Goal: Navigation & Orientation: Find specific page/section

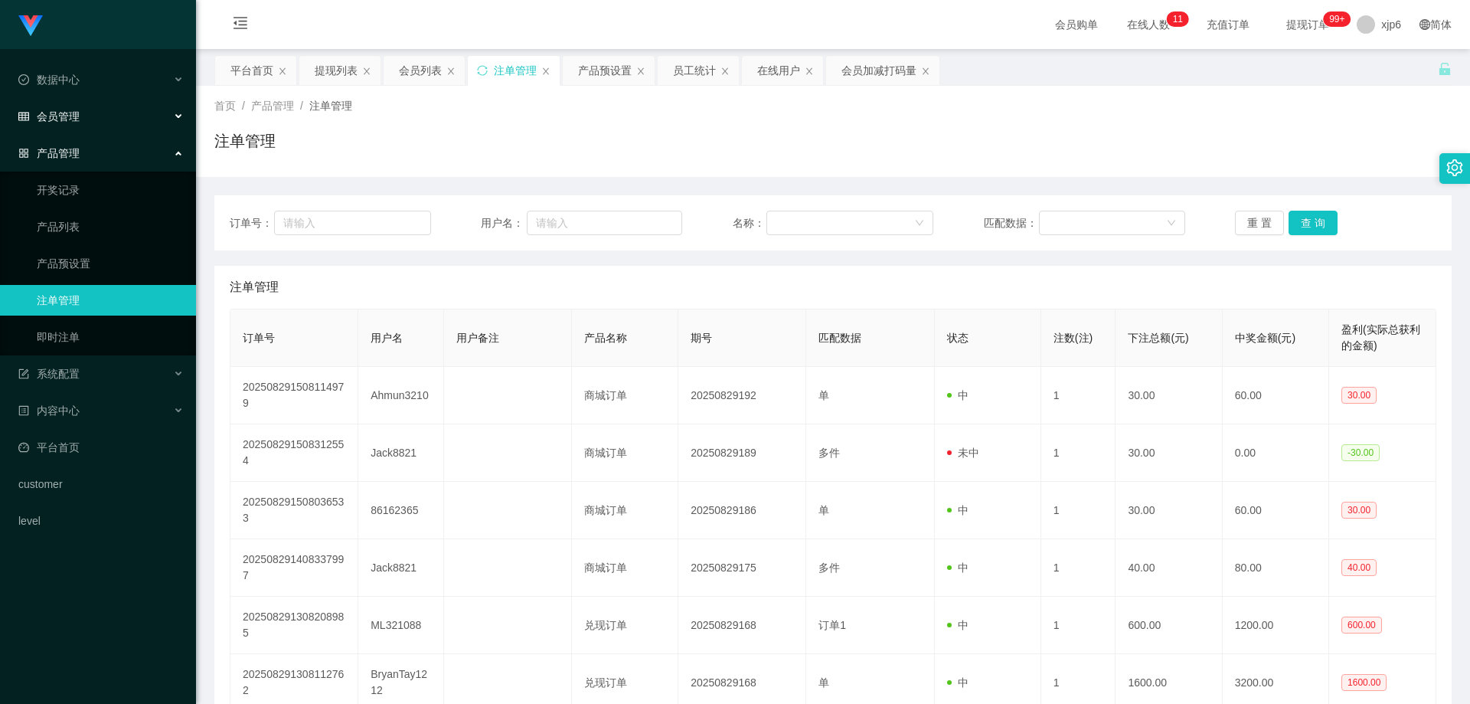
click at [64, 115] on span "会员管理" at bounding box center [48, 116] width 61 height 12
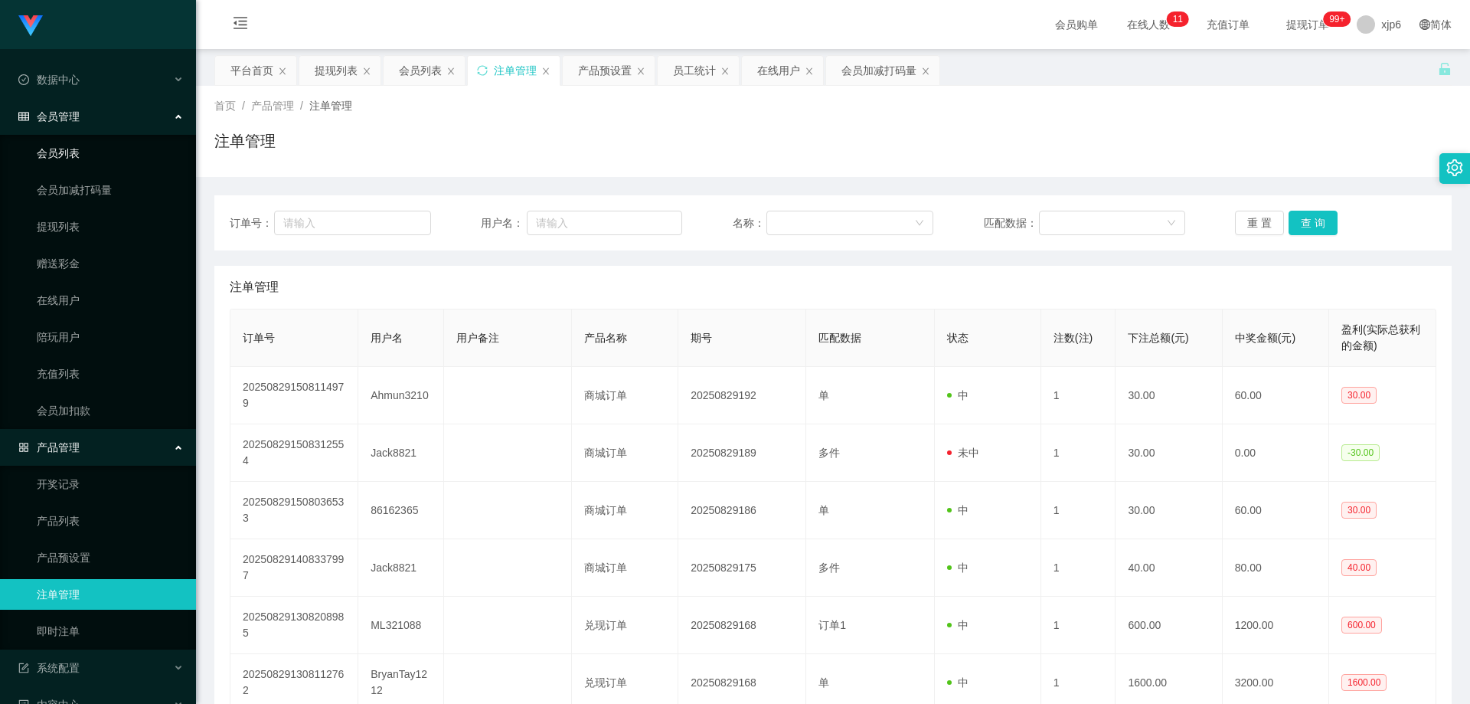
click at [100, 152] on link "会员列表" at bounding box center [110, 153] width 147 height 31
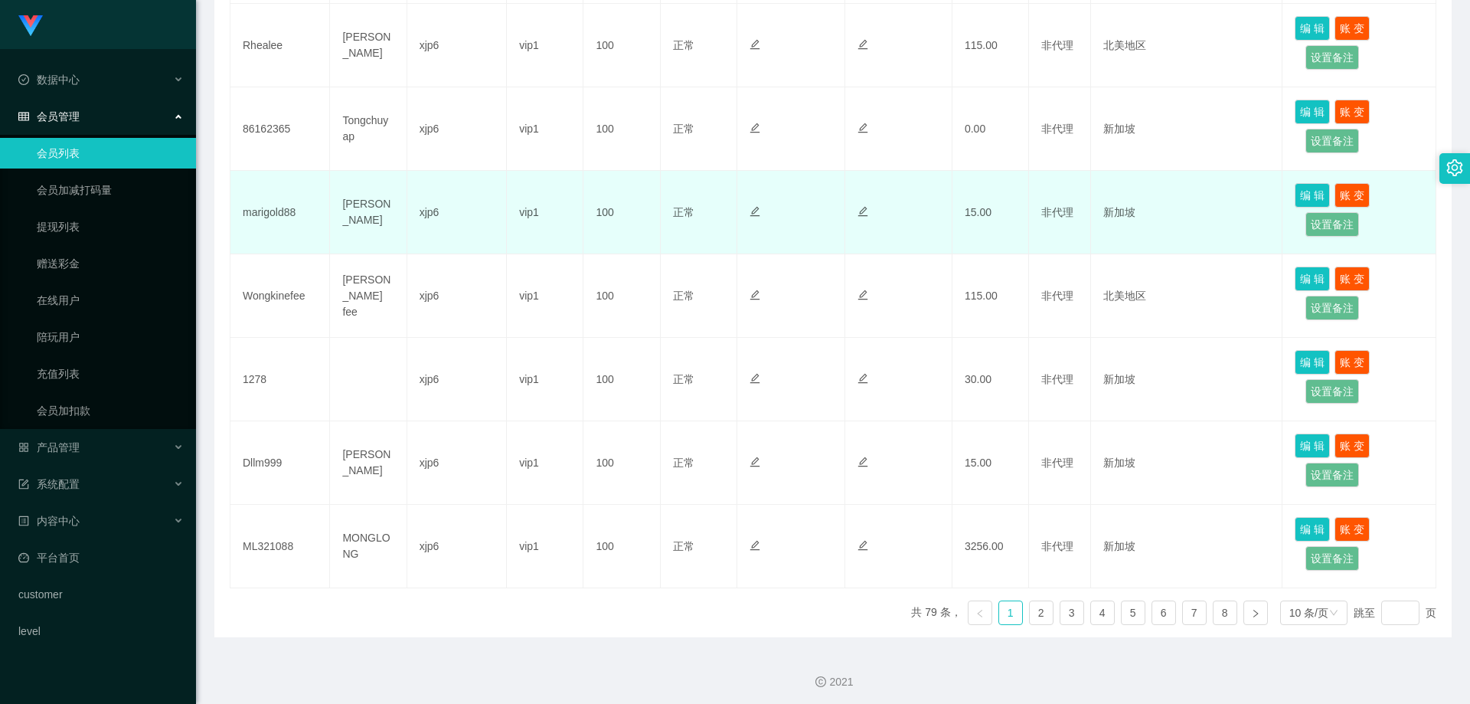
scroll to position [655, 0]
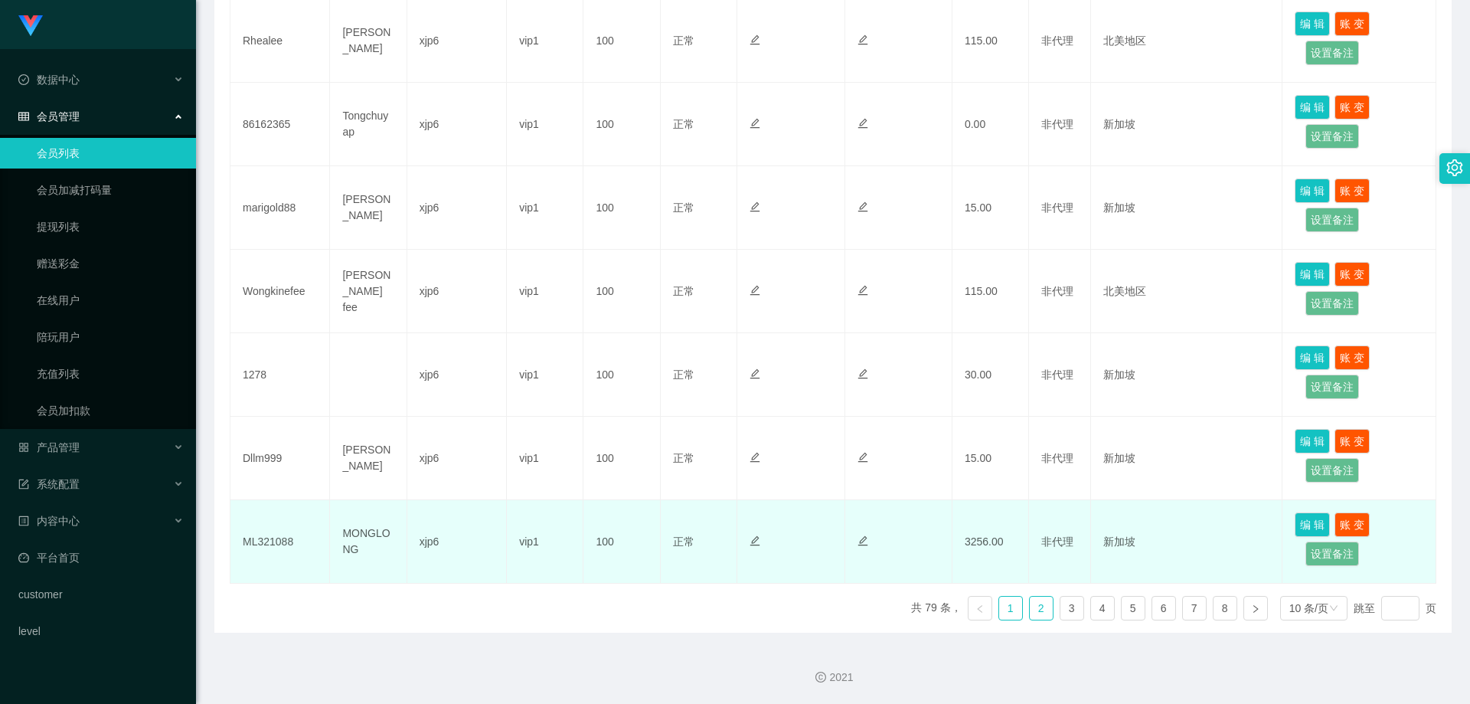
drag, startPoint x: 1036, startPoint y: 611, endPoint x: 980, endPoint y: 579, distance: 64.5
click at [1036, 612] on link "2" at bounding box center [1041, 607] width 23 height 23
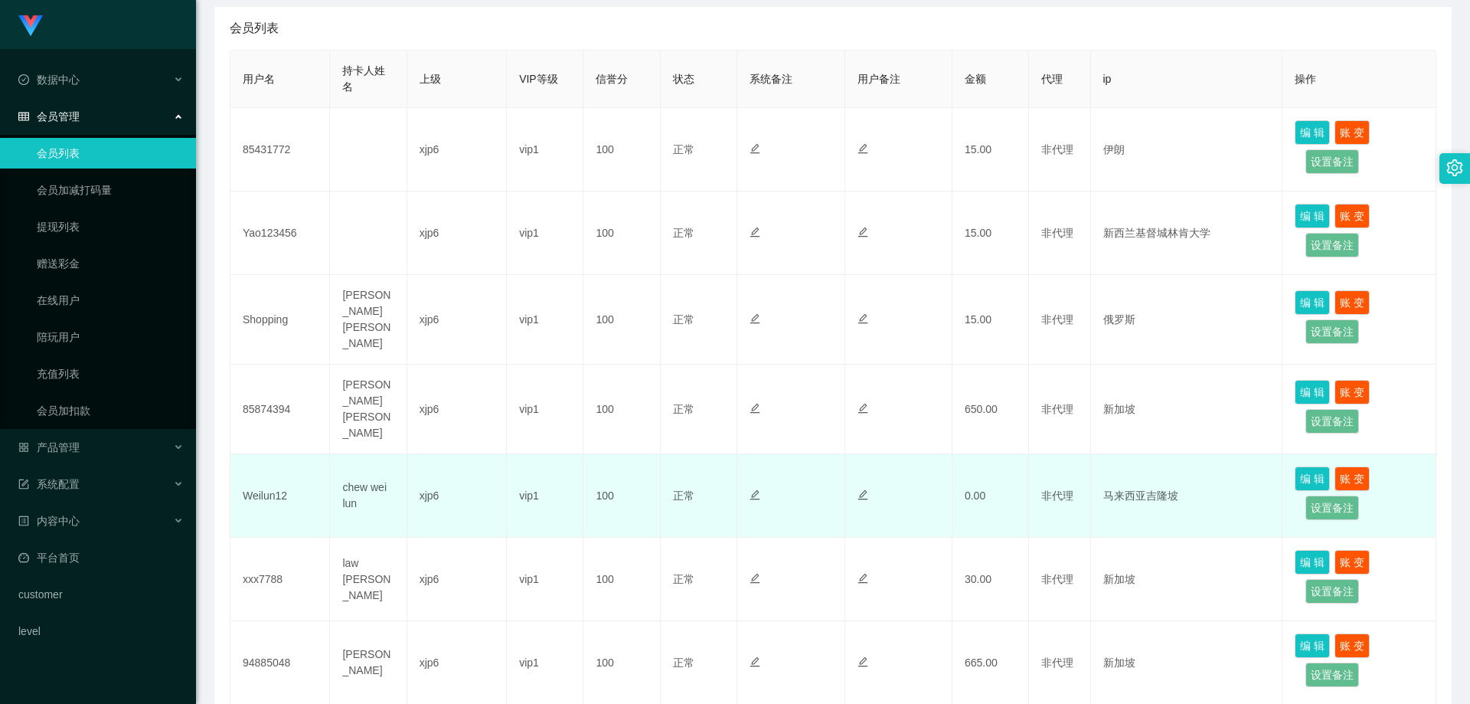
scroll to position [272, 0]
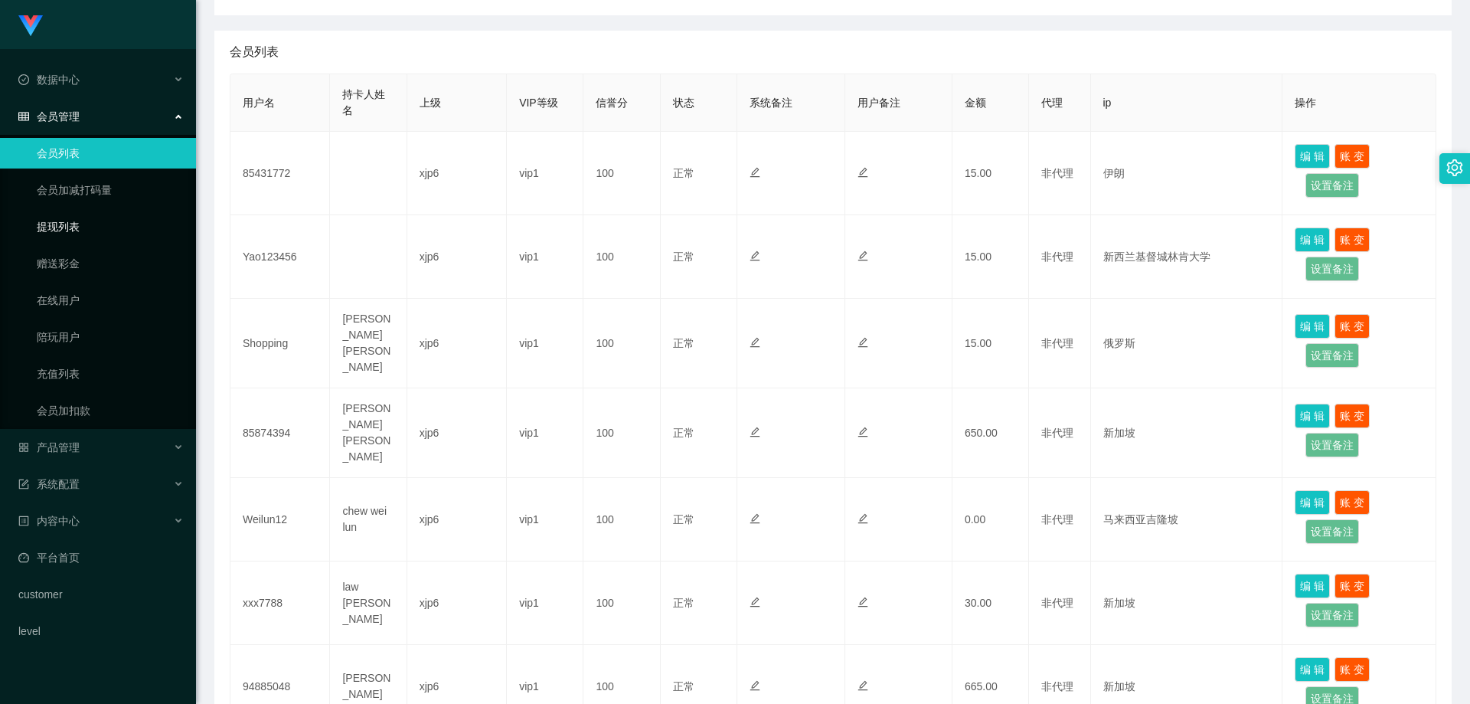
click at [60, 229] on link "提现列表" at bounding box center [110, 226] width 147 height 31
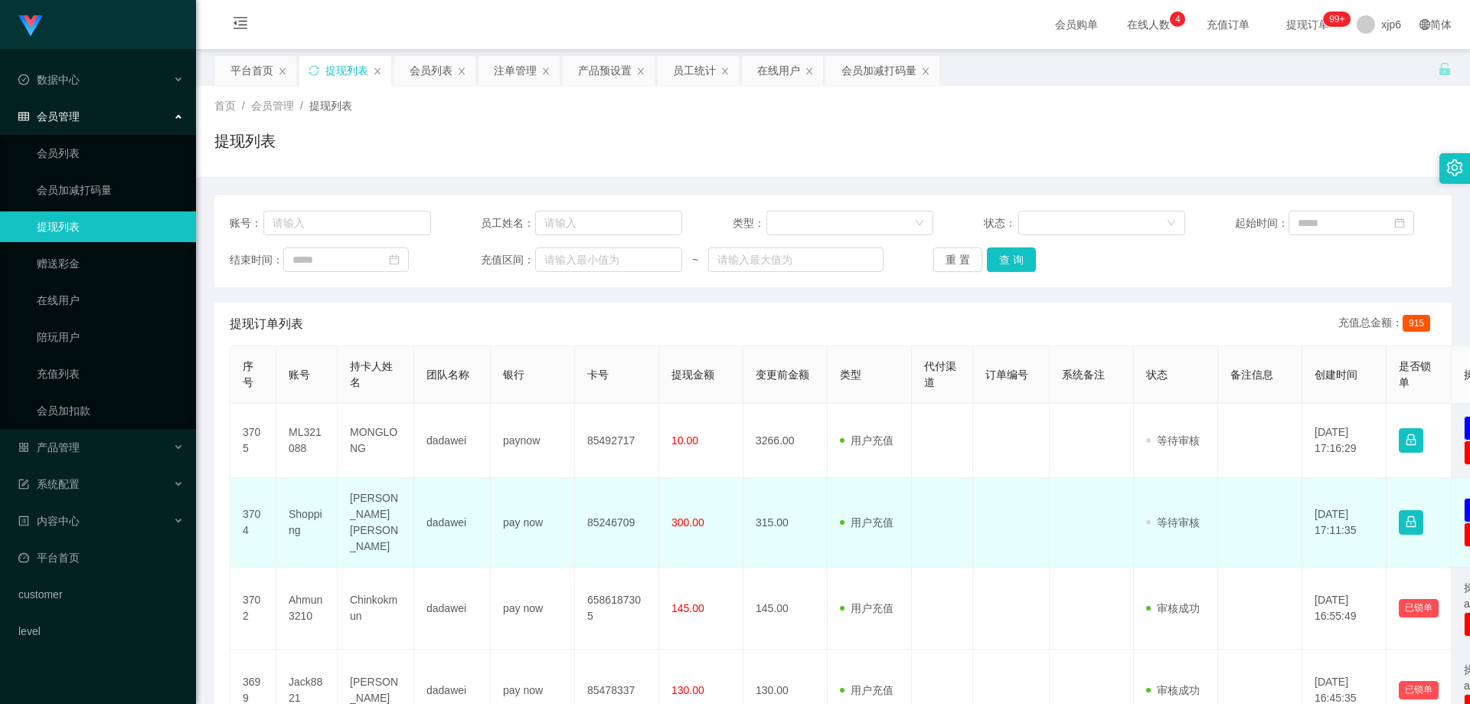
click at [313, 508] on td "Shopping" at bounding box center [306, 523] width 61 height 90
copy td "Shopping"
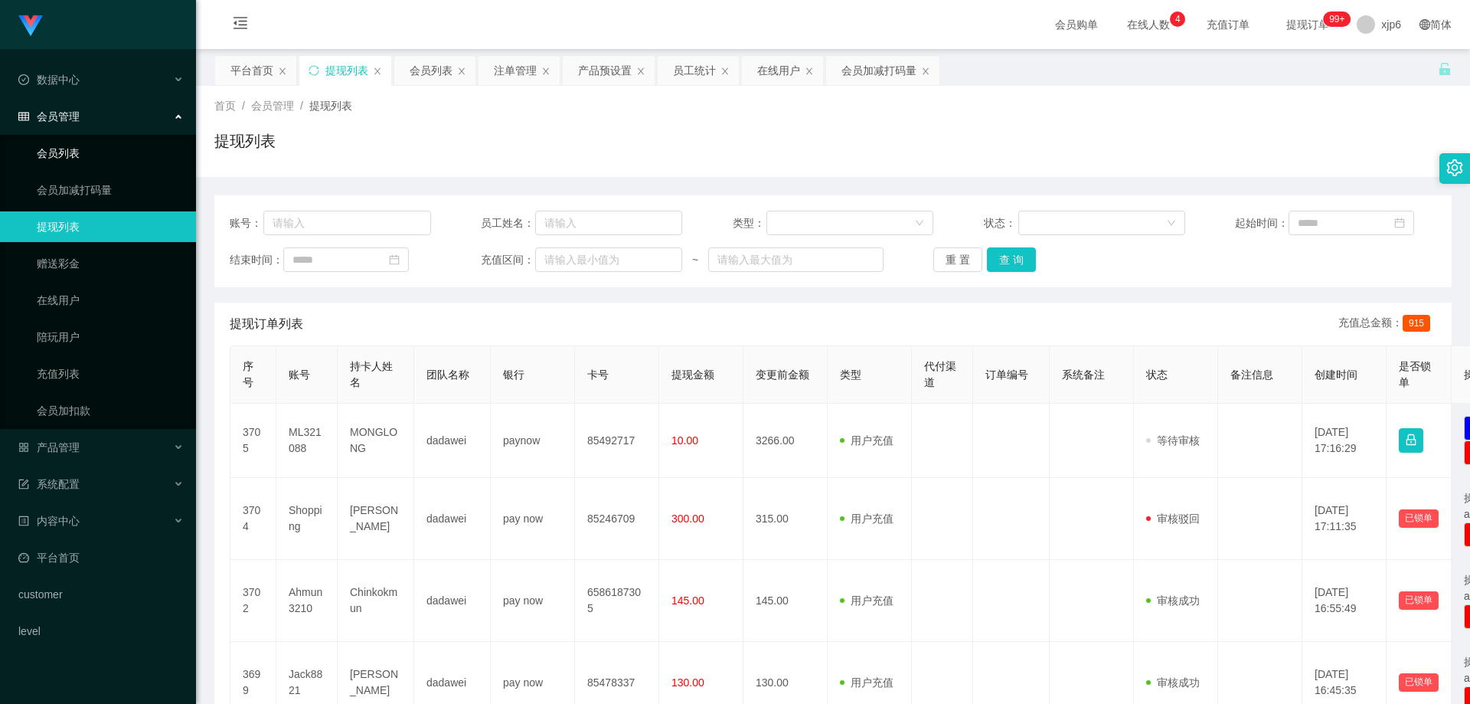
click at [75, 154] on link "会员列表" at bounding box center [110, 153] width 147 height 31
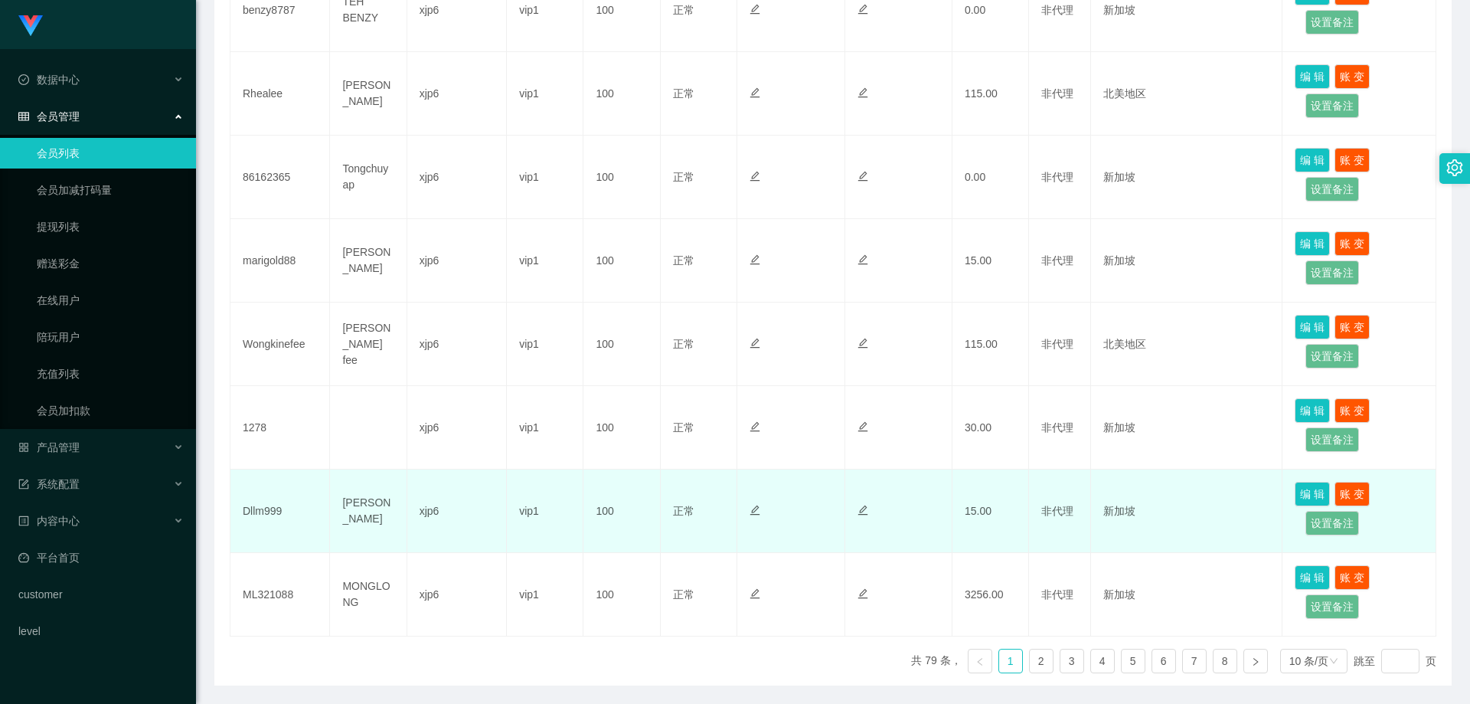
scroll to position [655, 0]
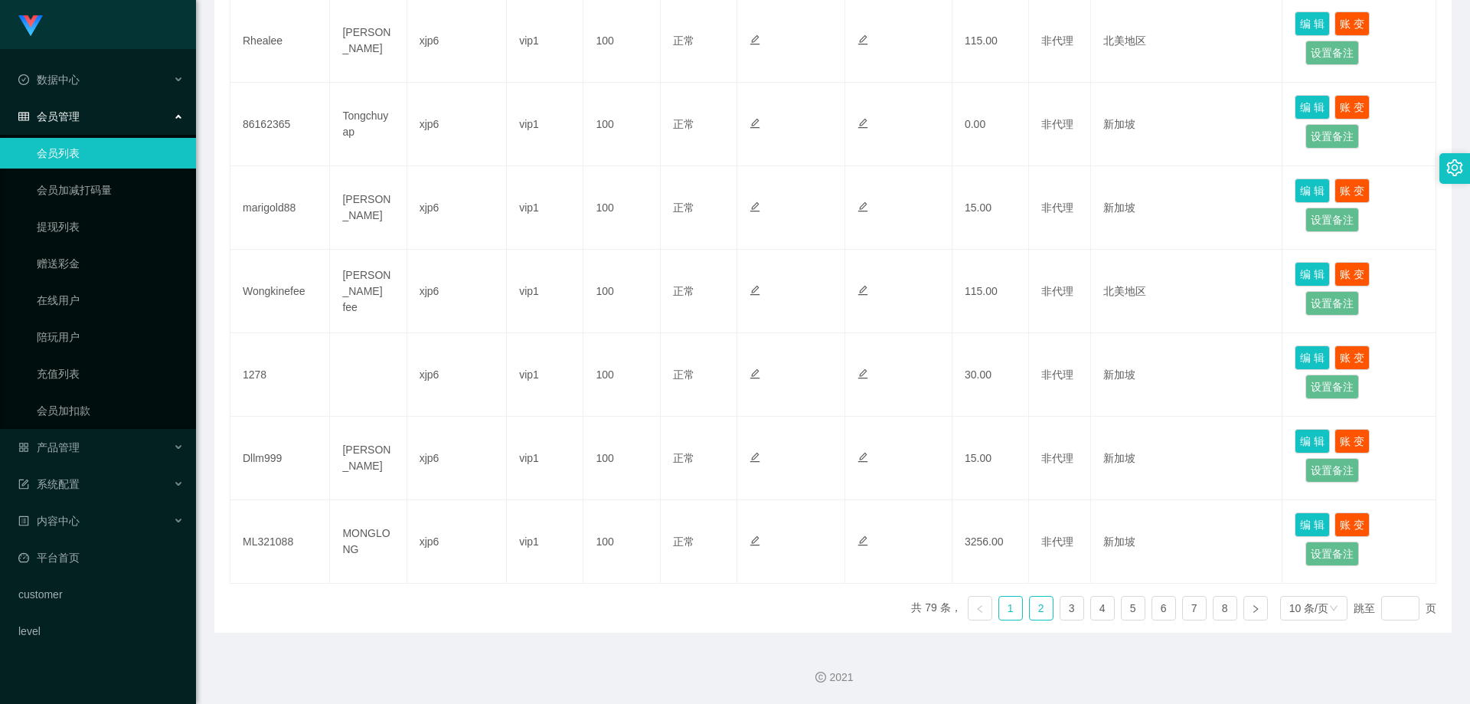
click at [1035, 606] on link "2" at bounding box center [1041, 607] width 23 height 23
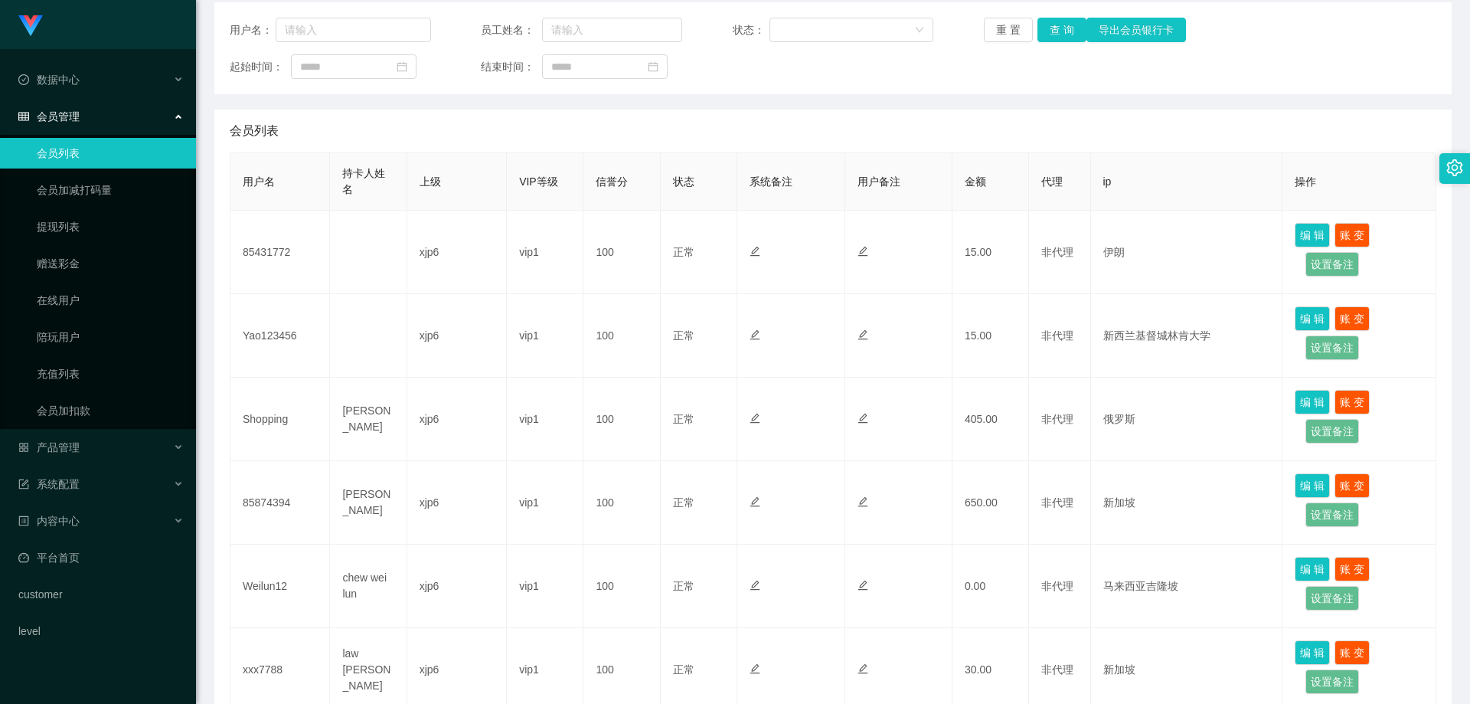
scroll to position [119, 0]
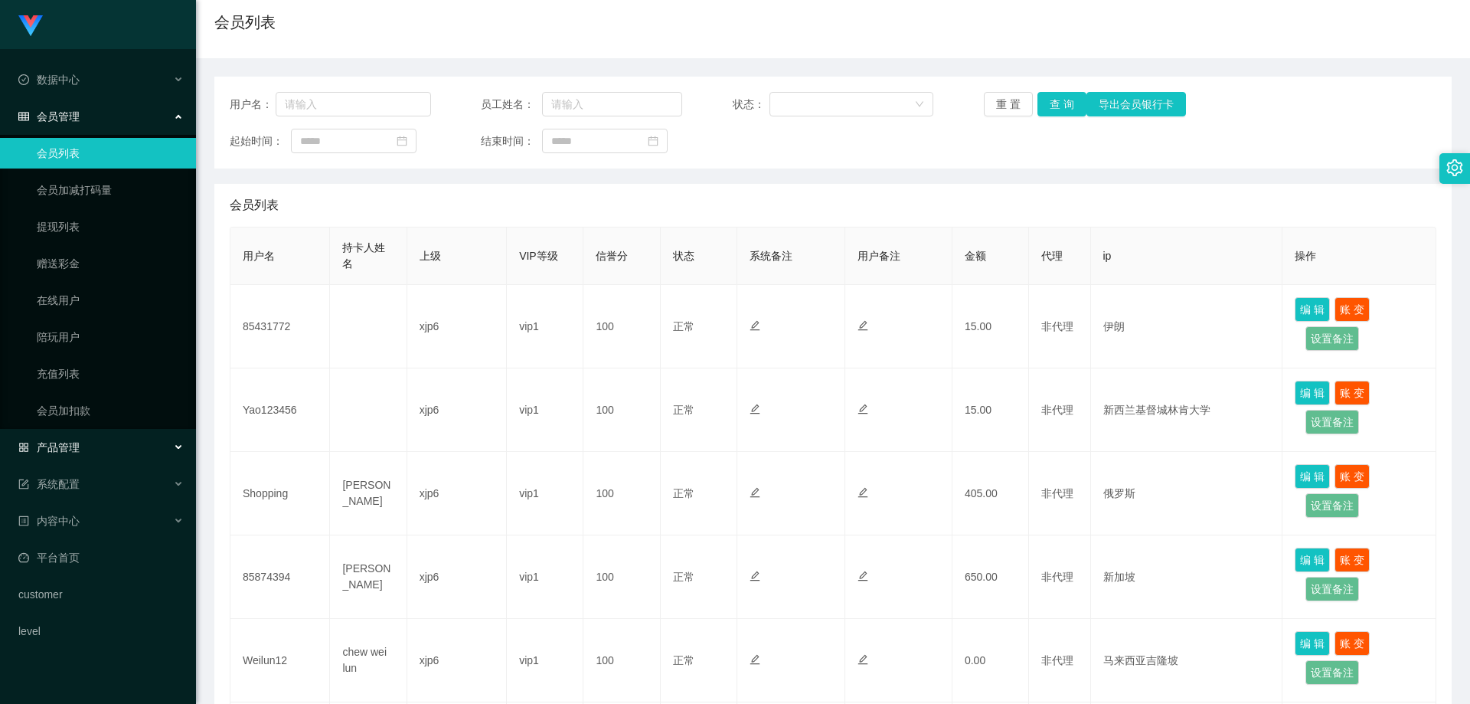
click at [85, 443] on div "产品管理" at bounding box center [98, 447] width 196 height 31
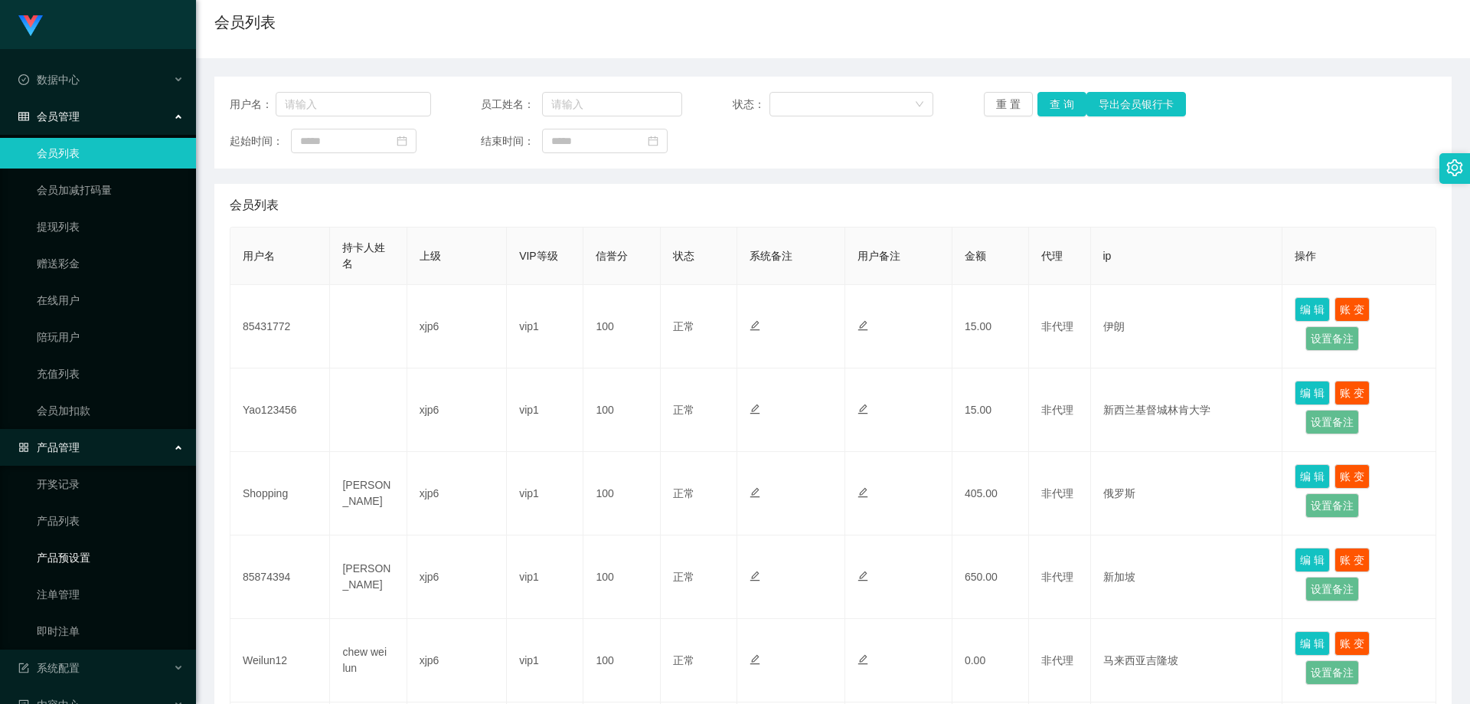
click at [82, 567] on link "产品预设置" at bounding box center [110, 557] width 147 height 31
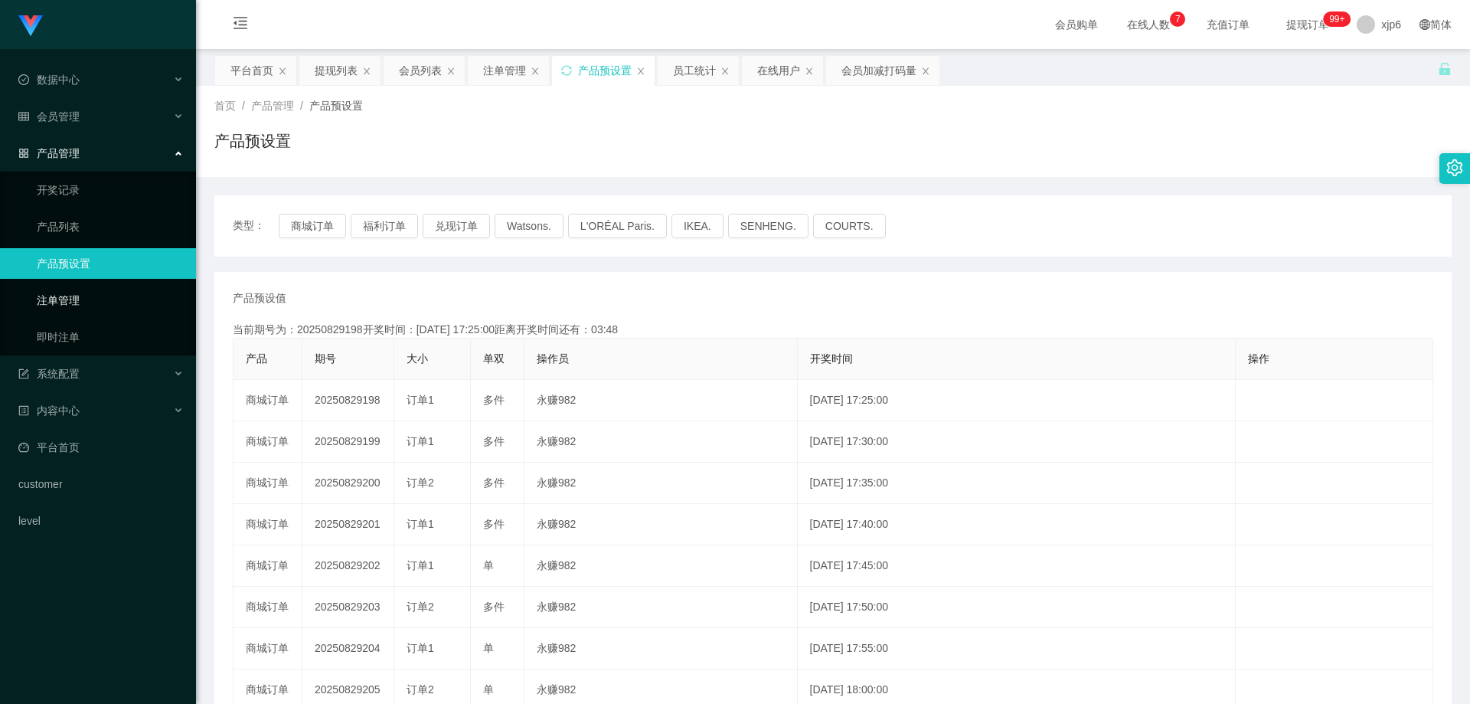
click at [73, 296] on link "注单管理" at bounding box center [110, 300] width 147 height 31
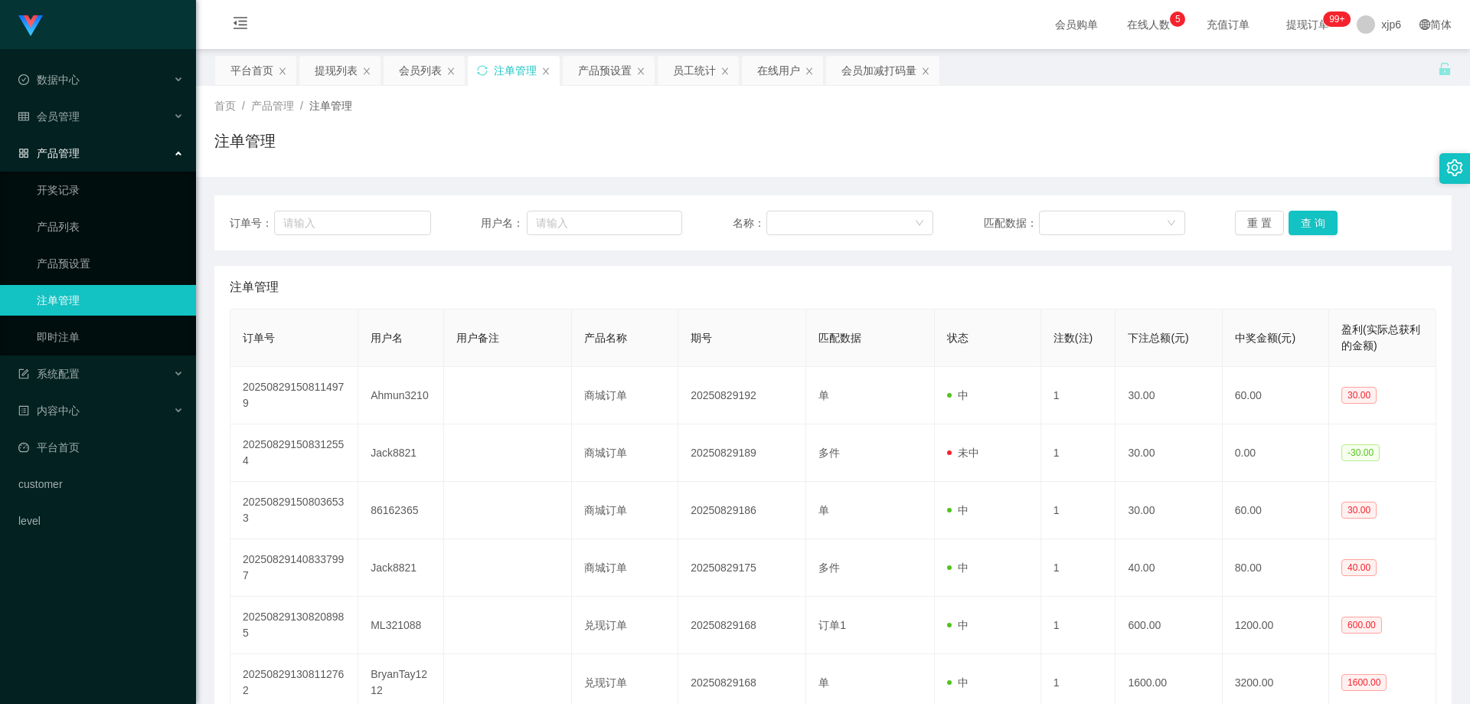
click at [77, 157] on span "产品管理" at bounding box center [48, 153] width 61 height 12
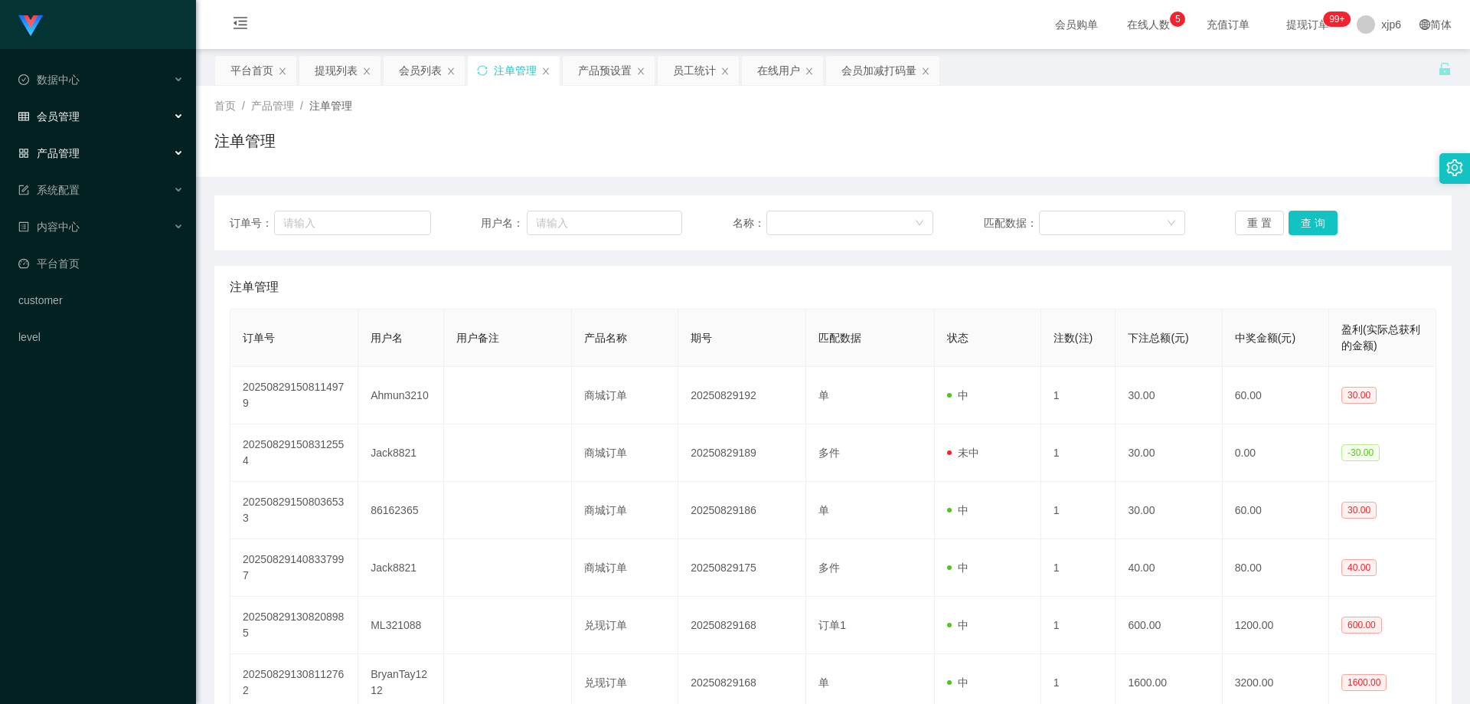
click at [90, 121] on div "会员管理" at bounding box center [98, 116] width 196 height 31
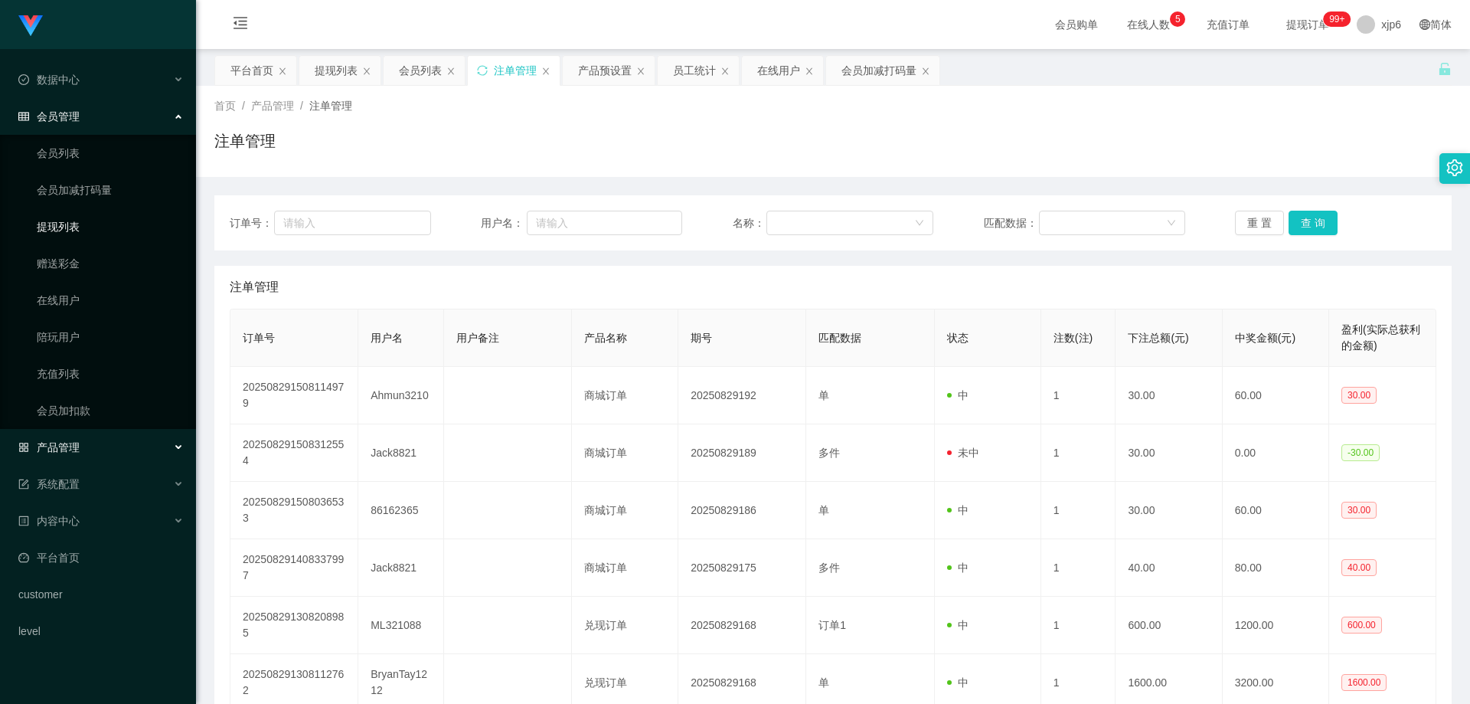
click at [81, 225] on link "提现列表" at bounding box center [110, 226] width 147 height 31
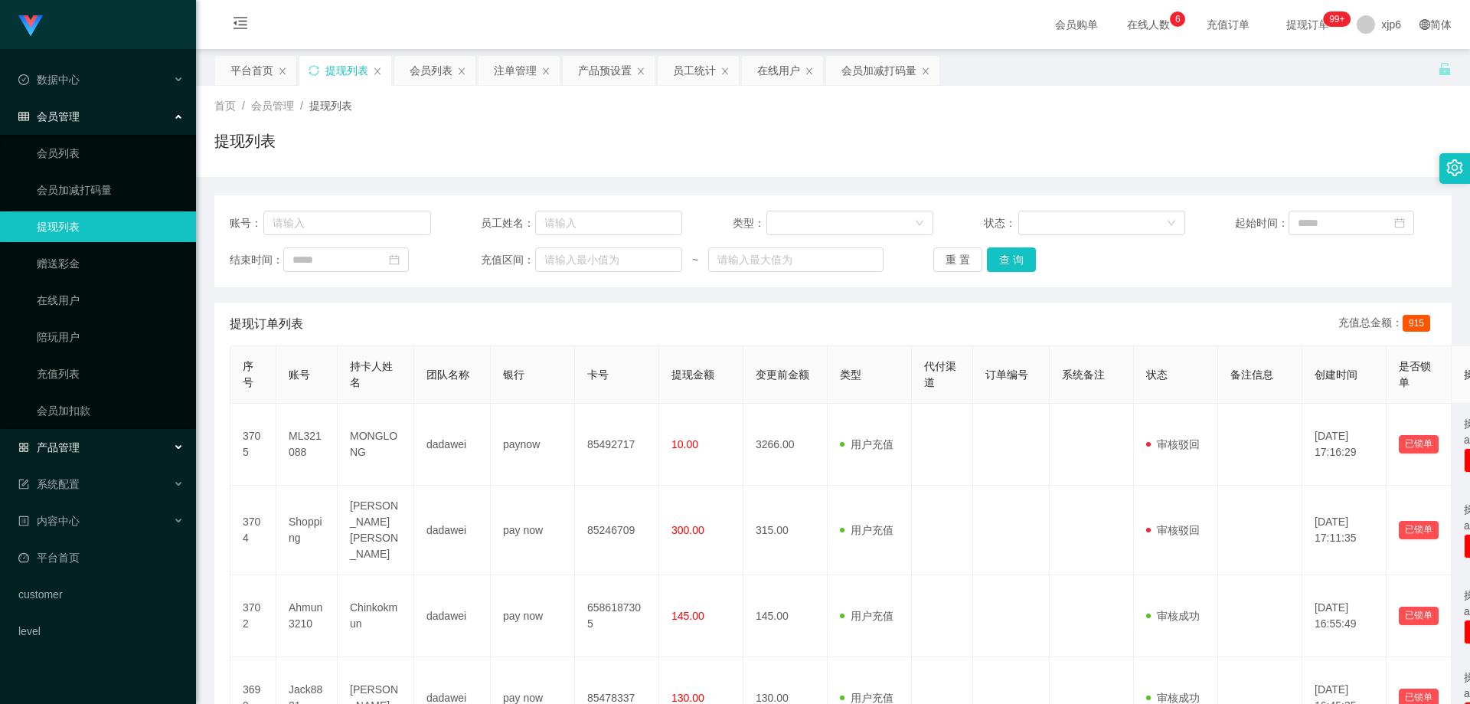
click at [80, 454] on div "产品管理" at bounding box center [98, 447] width 196 height 31
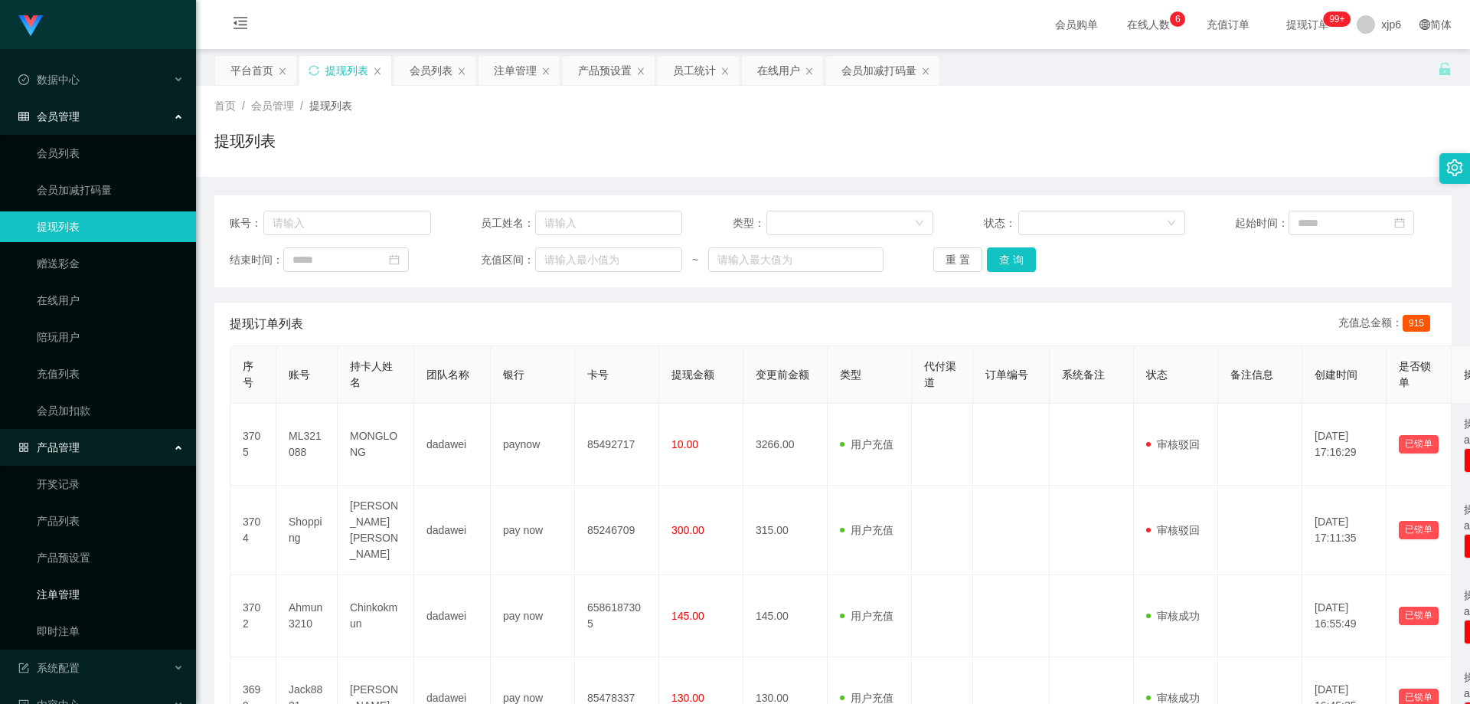
click at [85, 600] on link "注单管理" at bounding box center [110, 594] width 147 height 31
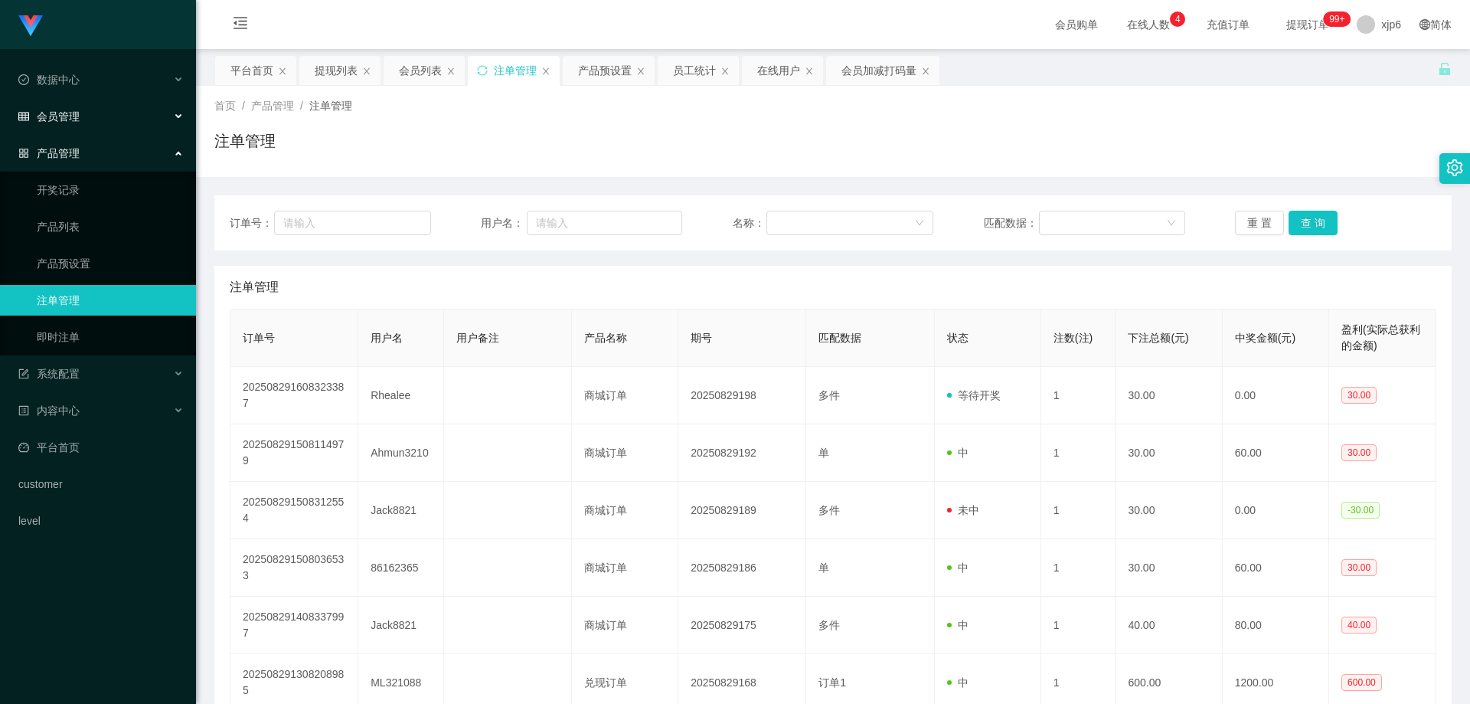
click at [76, 113] on span "会员管理" at bounding box center [48, 116] width 61 height 12
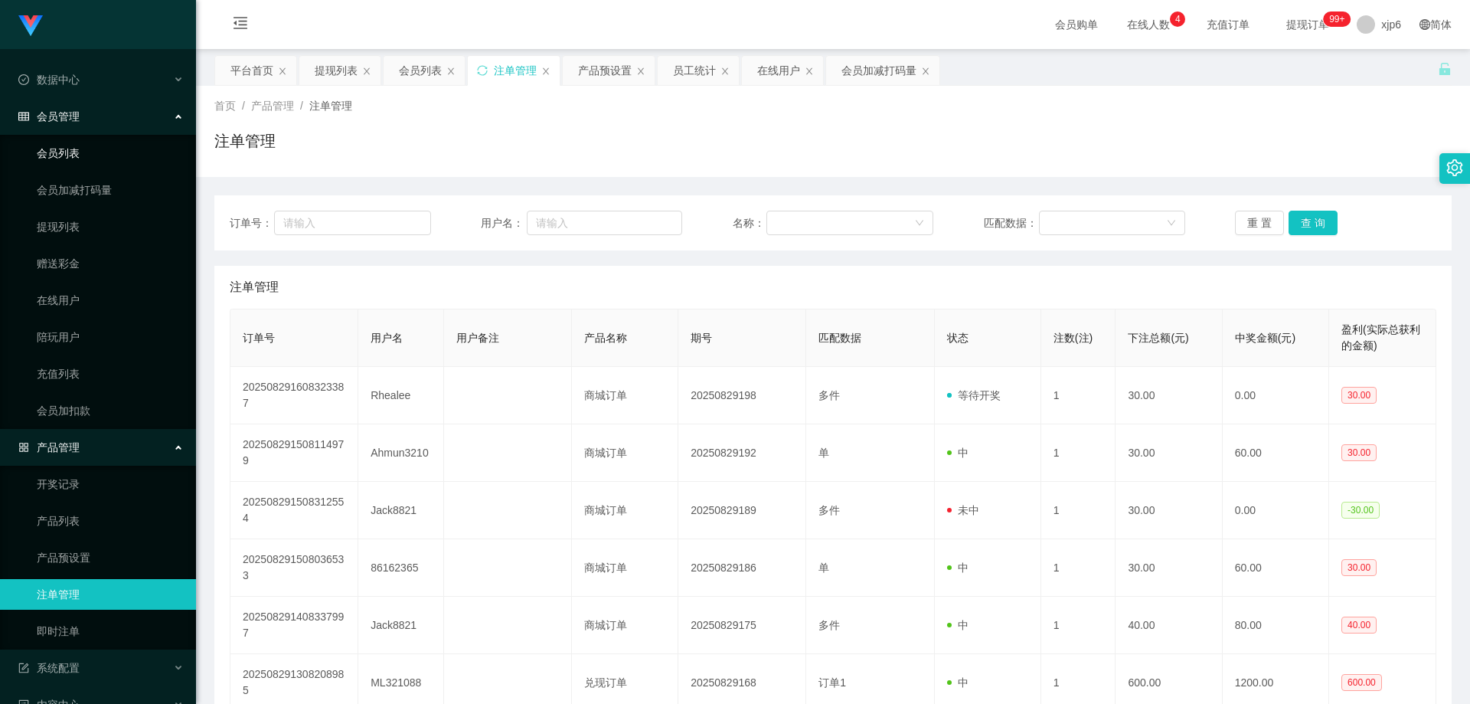
click at [89, 161] on link "会员列表" at bounding box center [110, 153] width 147 height 31
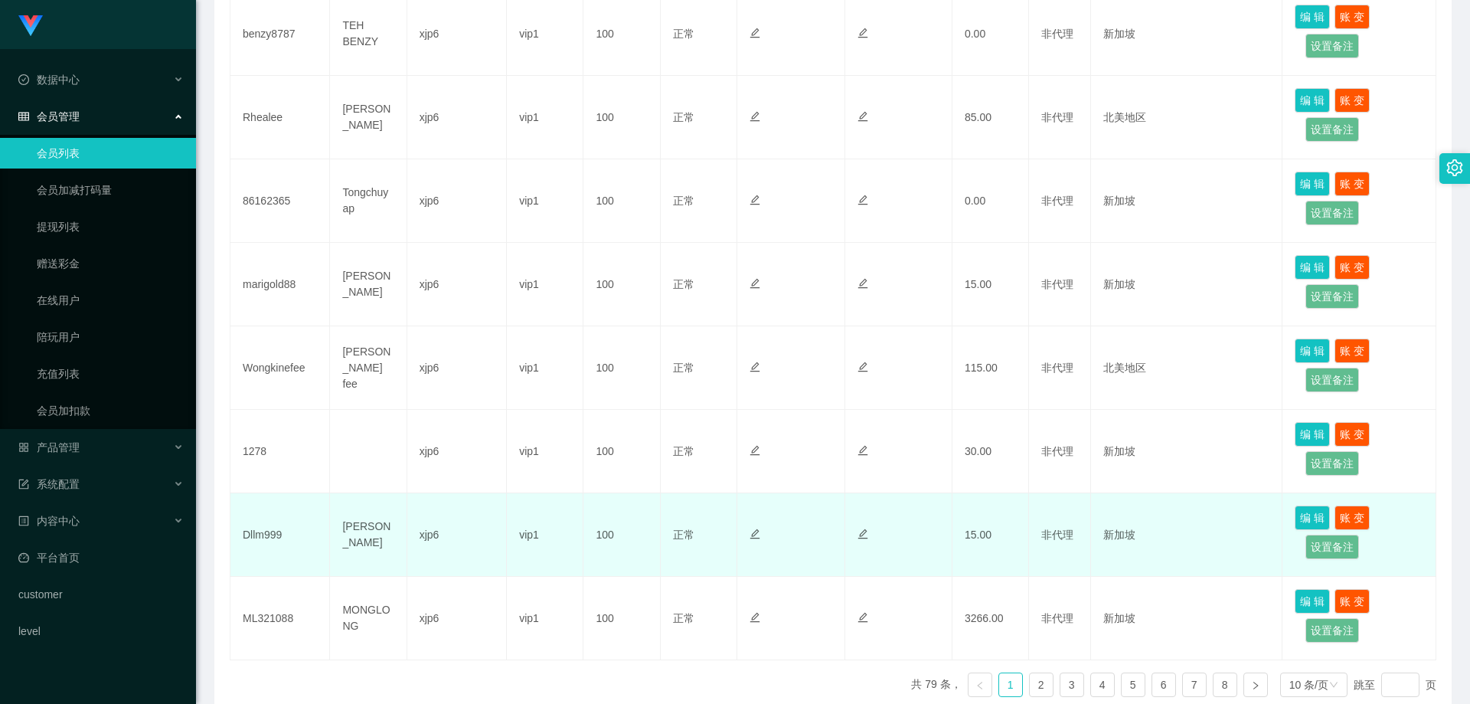
scroll to position [655, 0]
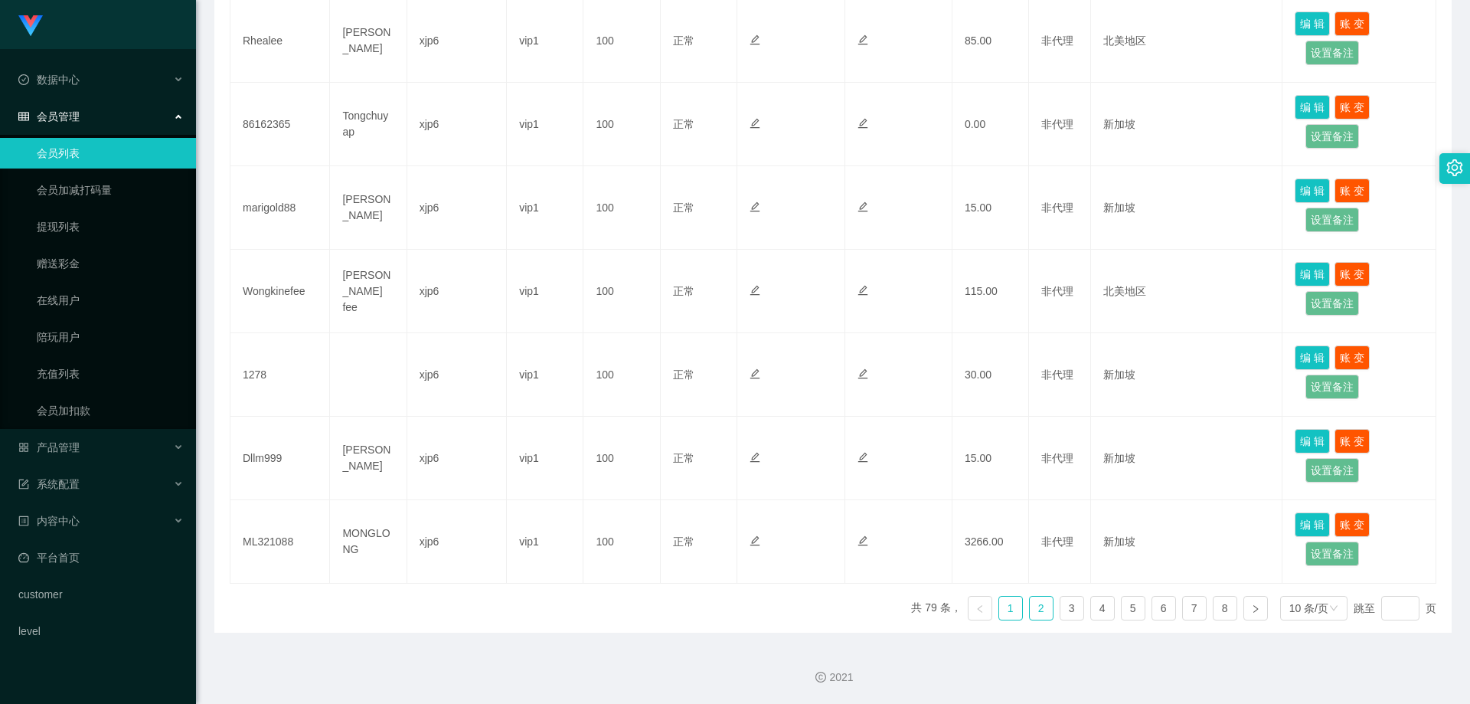
click at [1030, 606] on link "2" at bounding box center [1041, 607] width 23 height 23
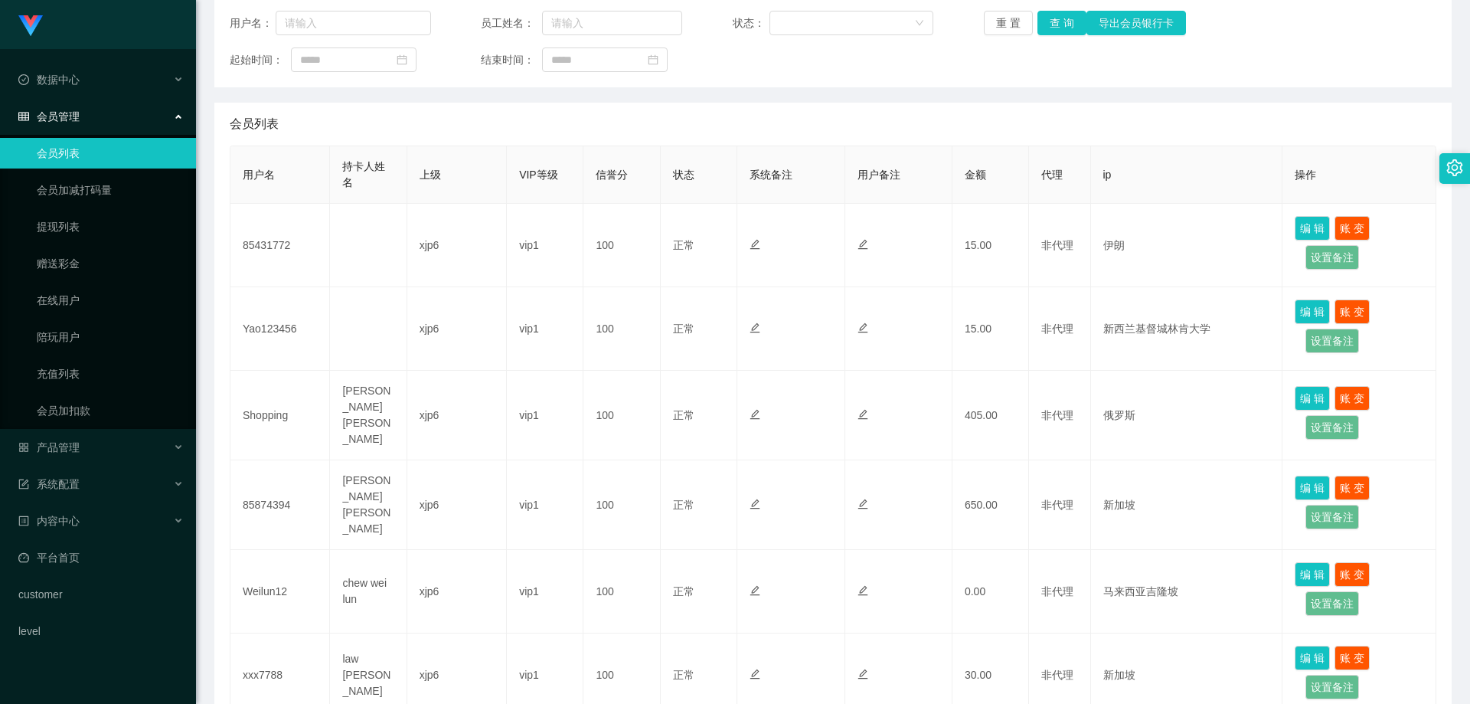
scroll to position [119, 0]
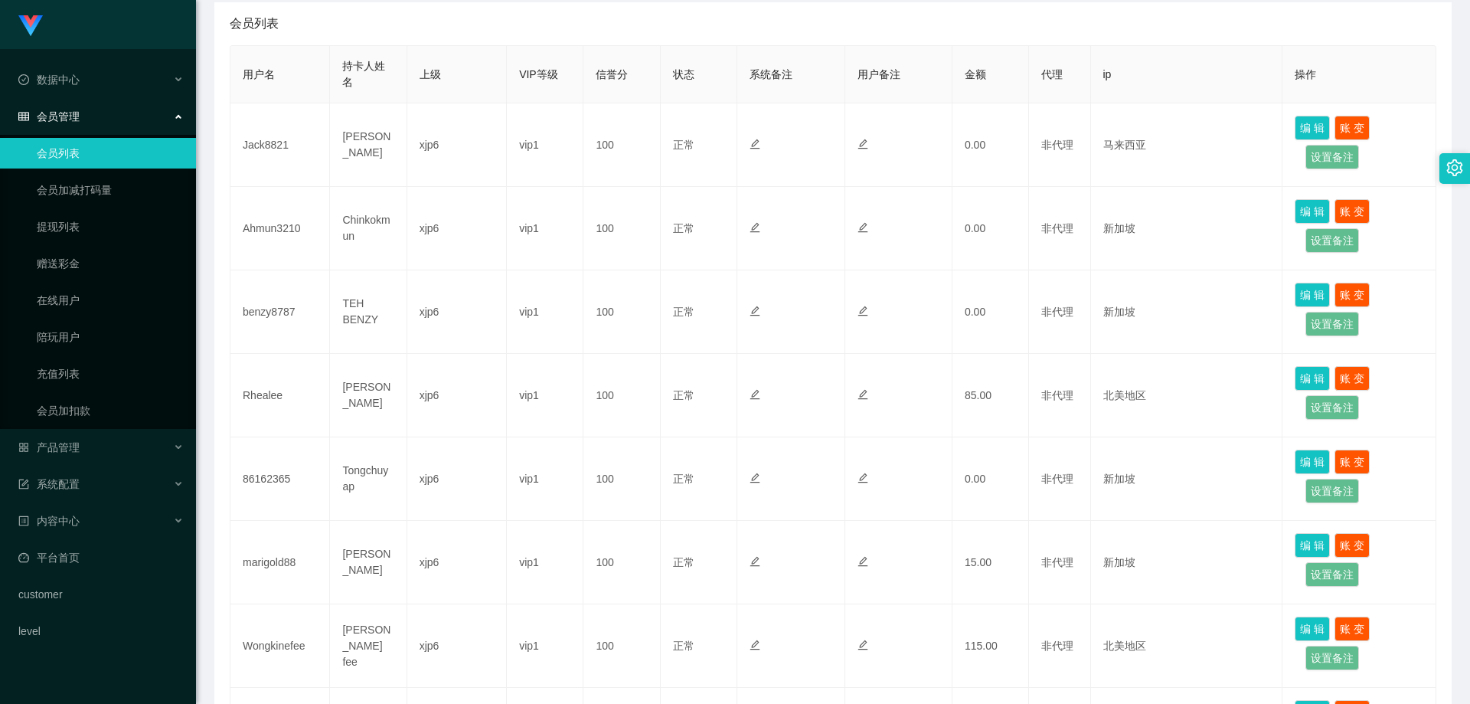
scroll to position [306, 0]
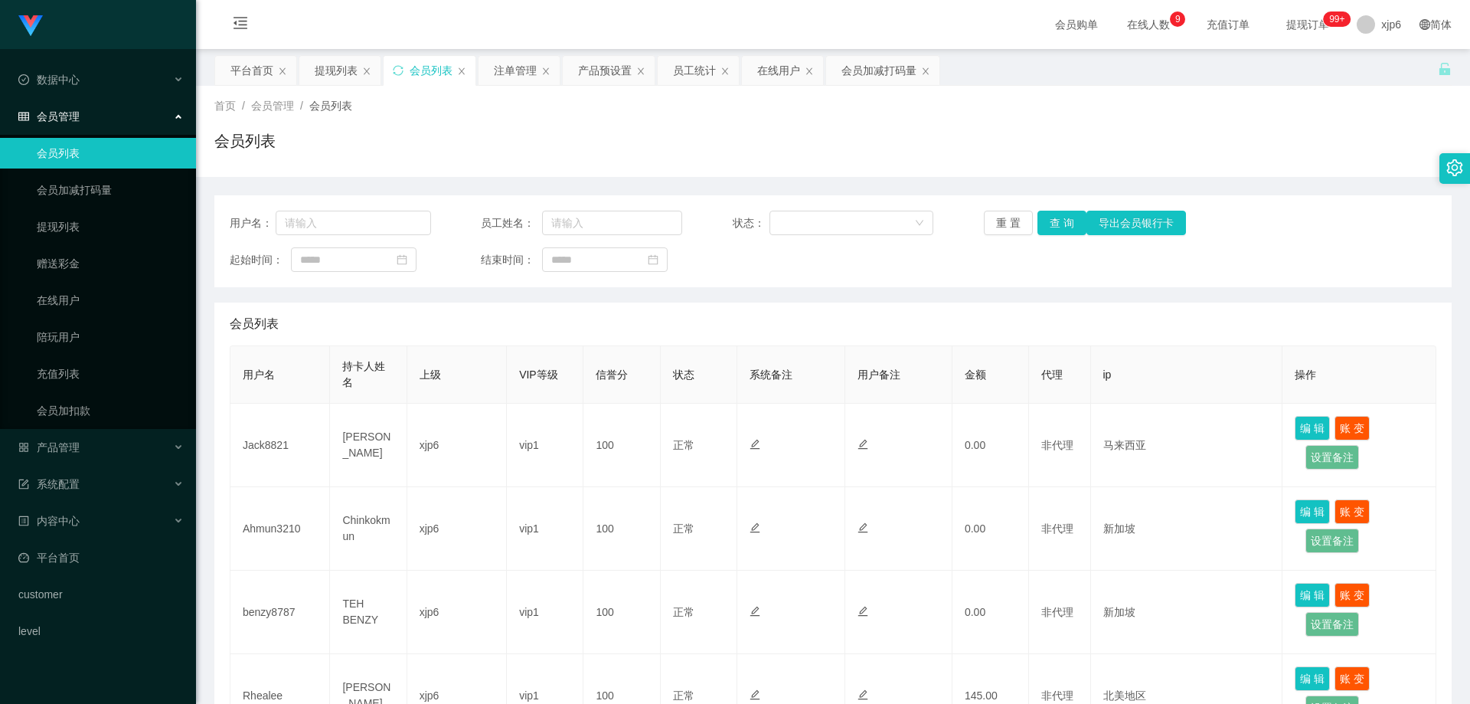
scroll to position [153, 0]
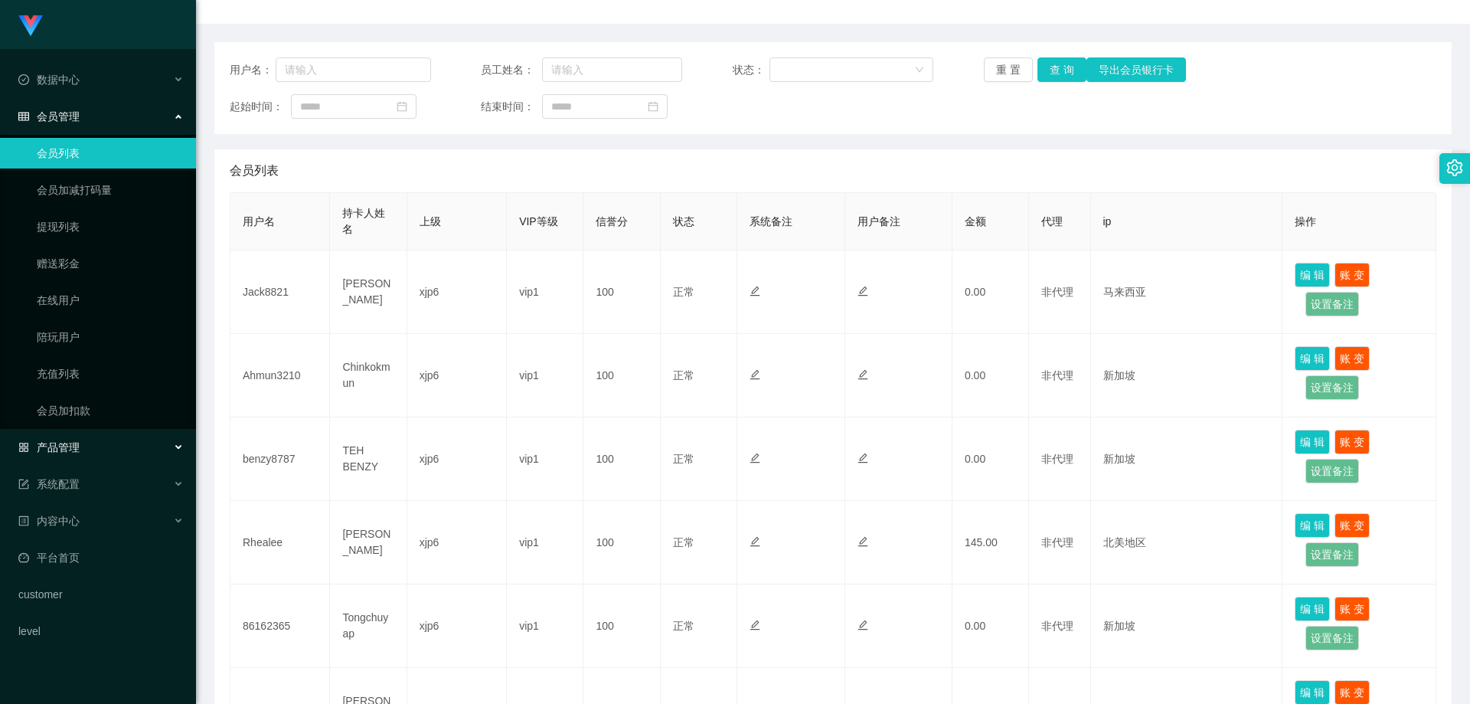
click at [82, 449] on div "产品管理" at bounding box center [98, 447] width 196 height 31
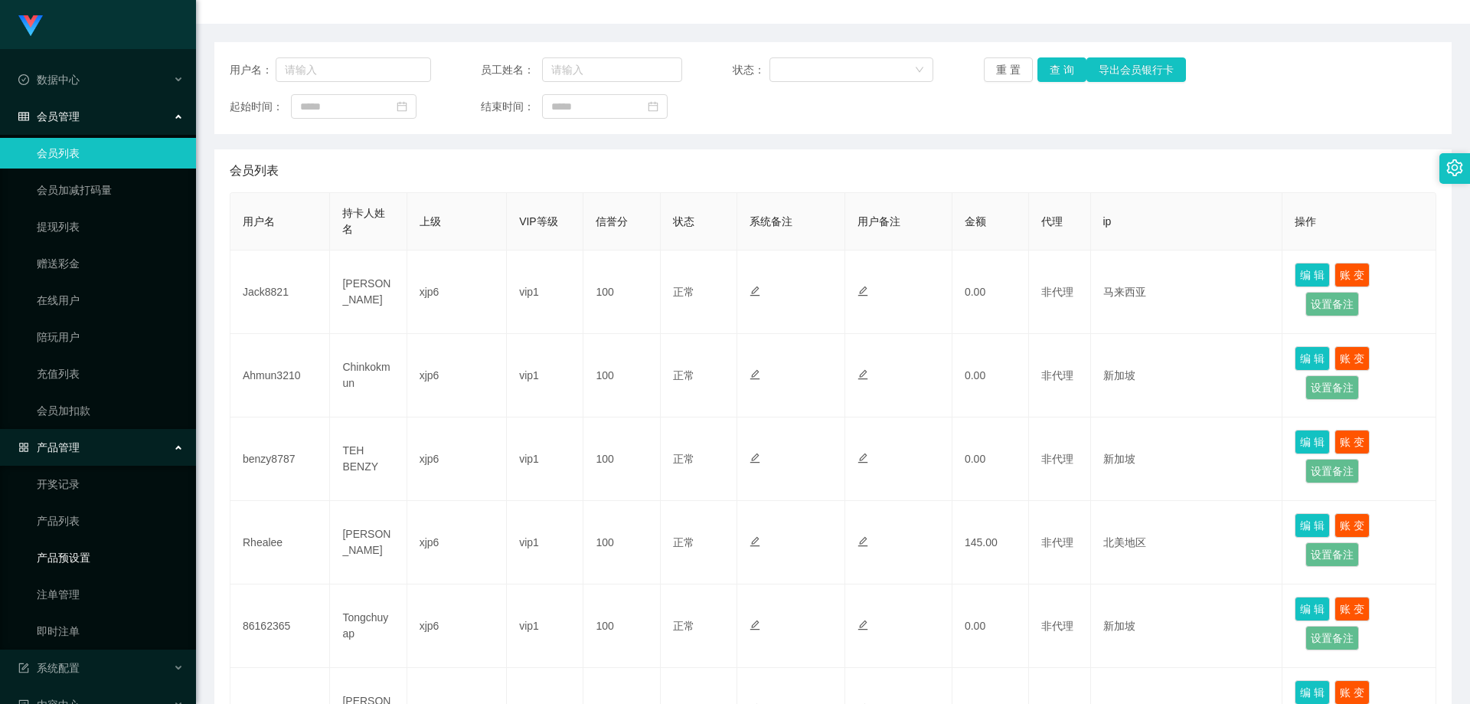
click at [95, 559] on link "产品预设置" at bounding box center [110, 557] width 147 height 31
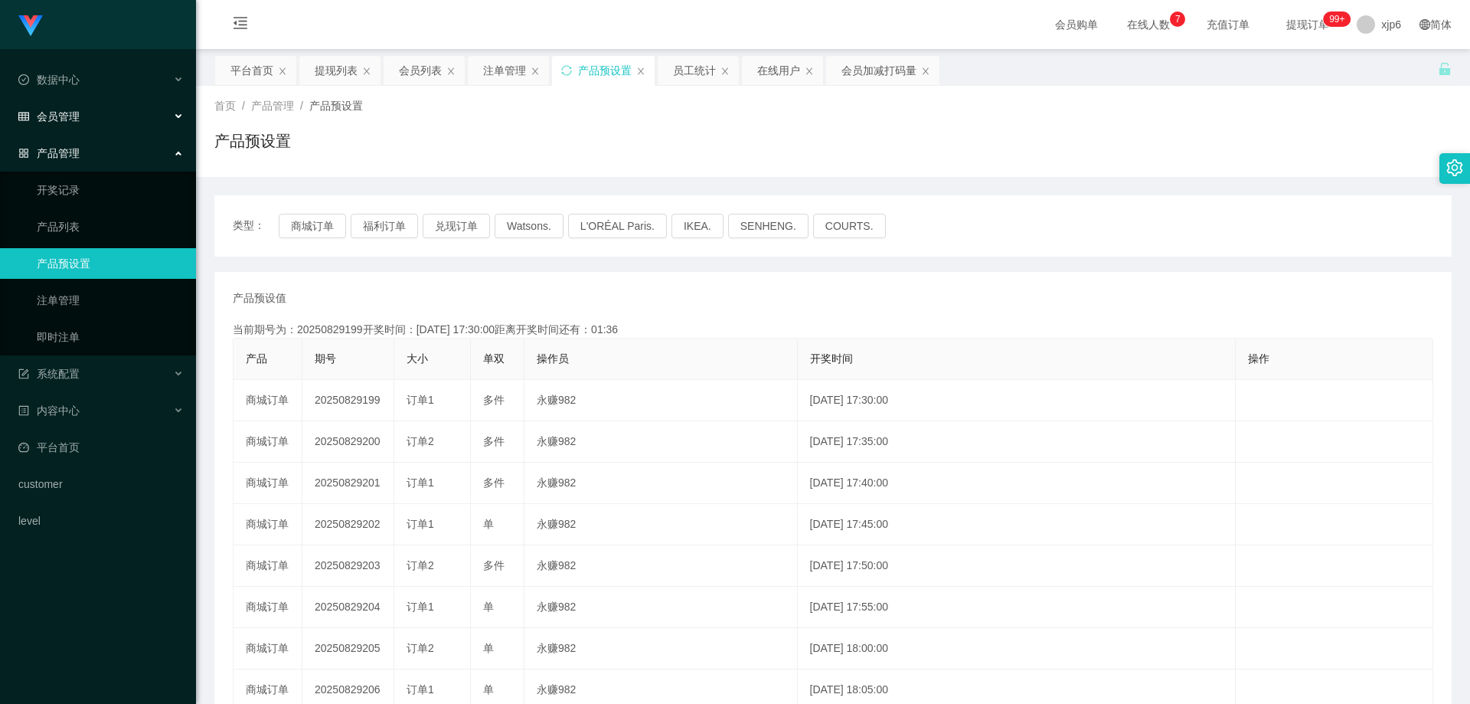
click at [64, 118] on span "会员管理" at bounding box center [48, 116] width 61 height 12
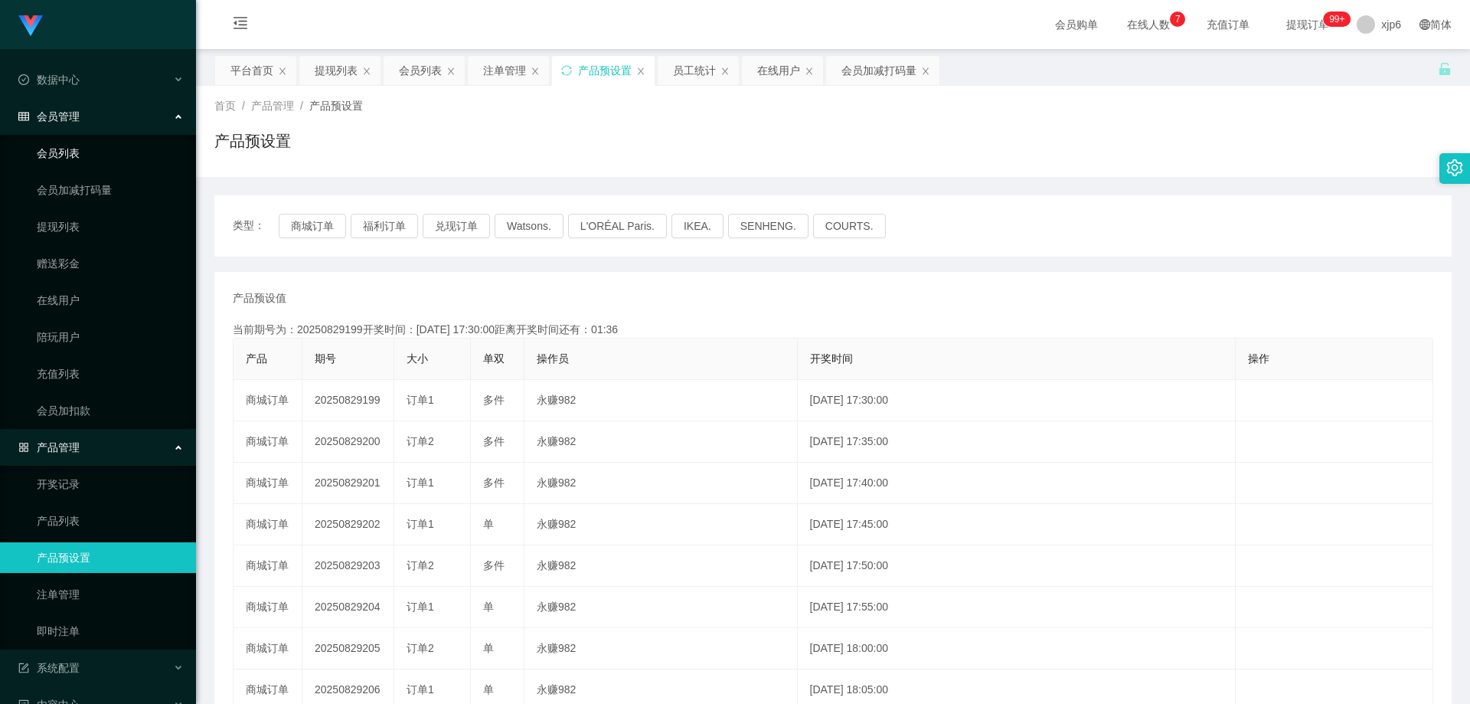
click at [77, 143] on link "会员列表" at bounding box center [110, 153] width 147 height 31
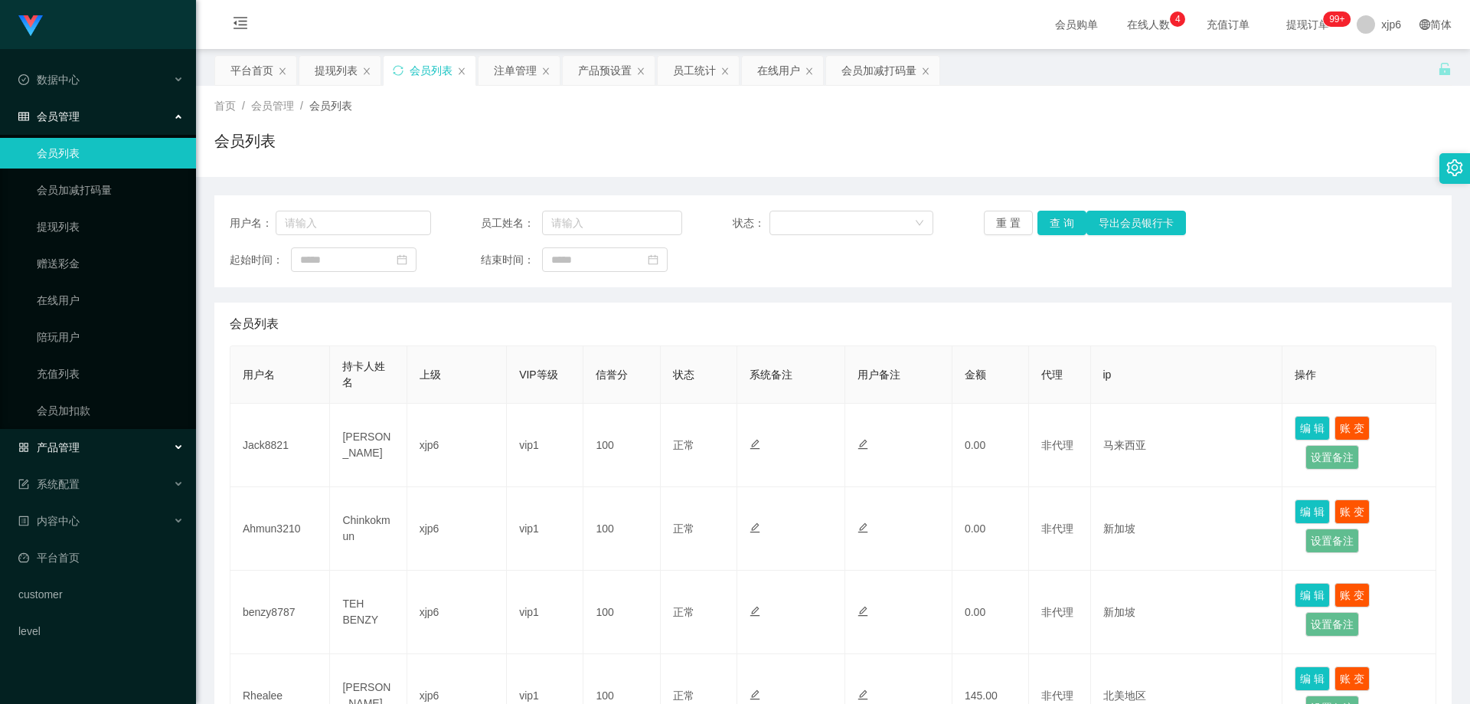
click at [83, 453] on div "产品管理" at bounding box center [98, 447] width 196 height 31
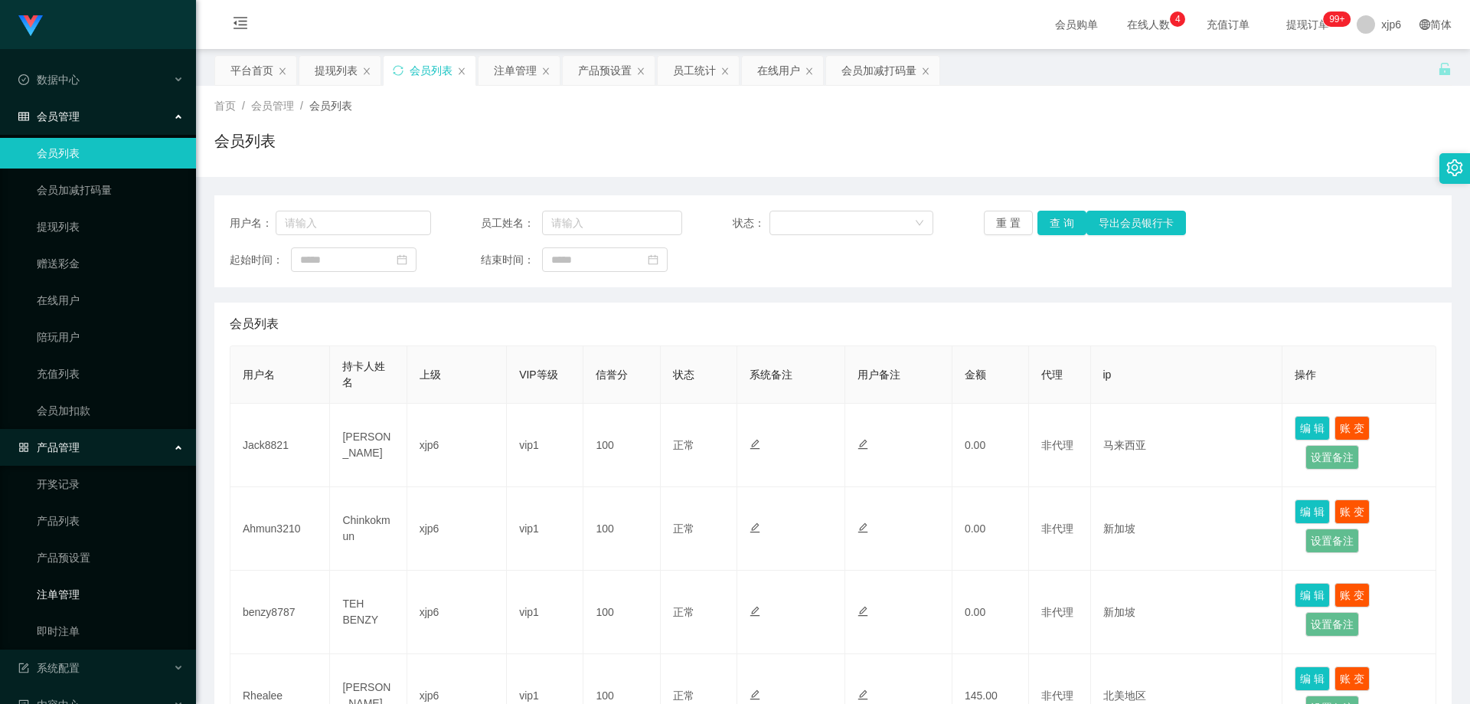
click at [70, 593] on link "注单管理" at bounding box center [110, 594] width 147 height 31
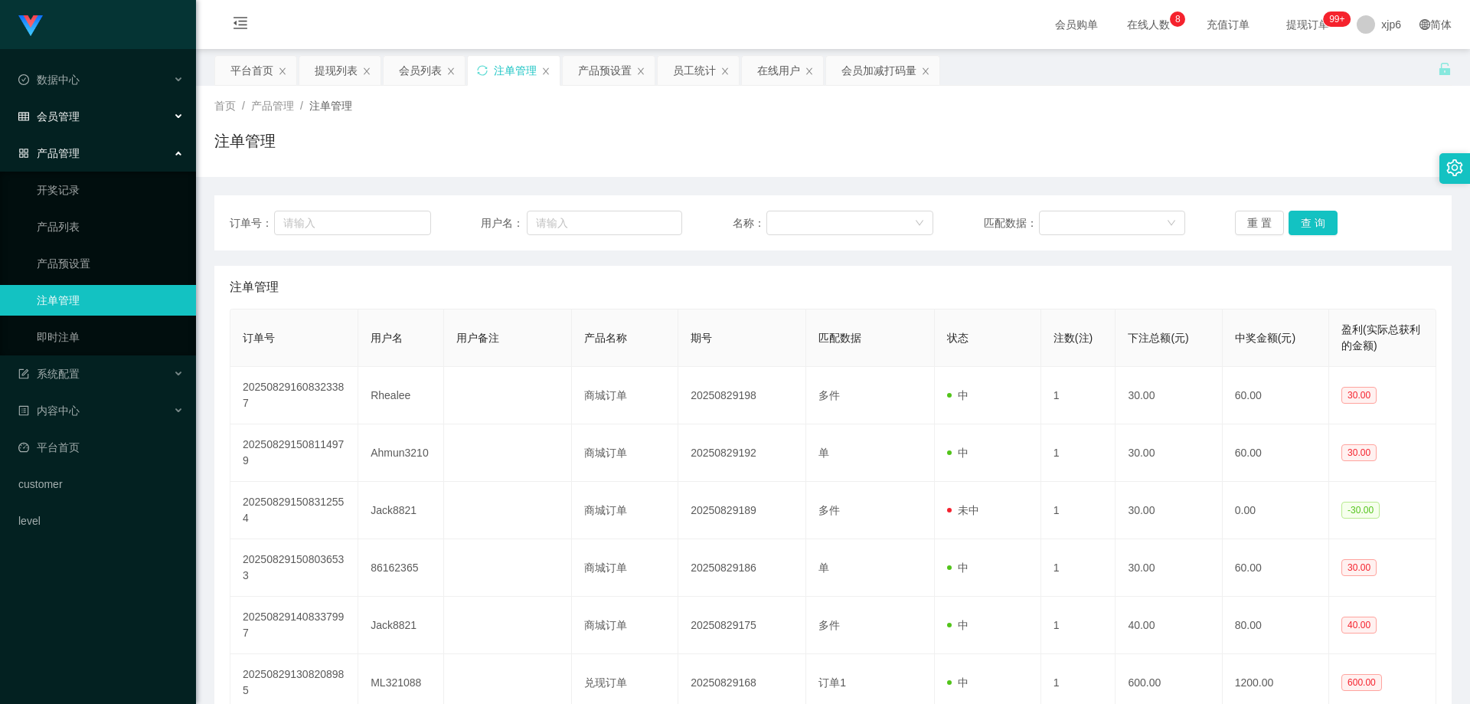
click at [77, 120] on span "会员管理" at bounding box center [48, 116] width 61 height 12
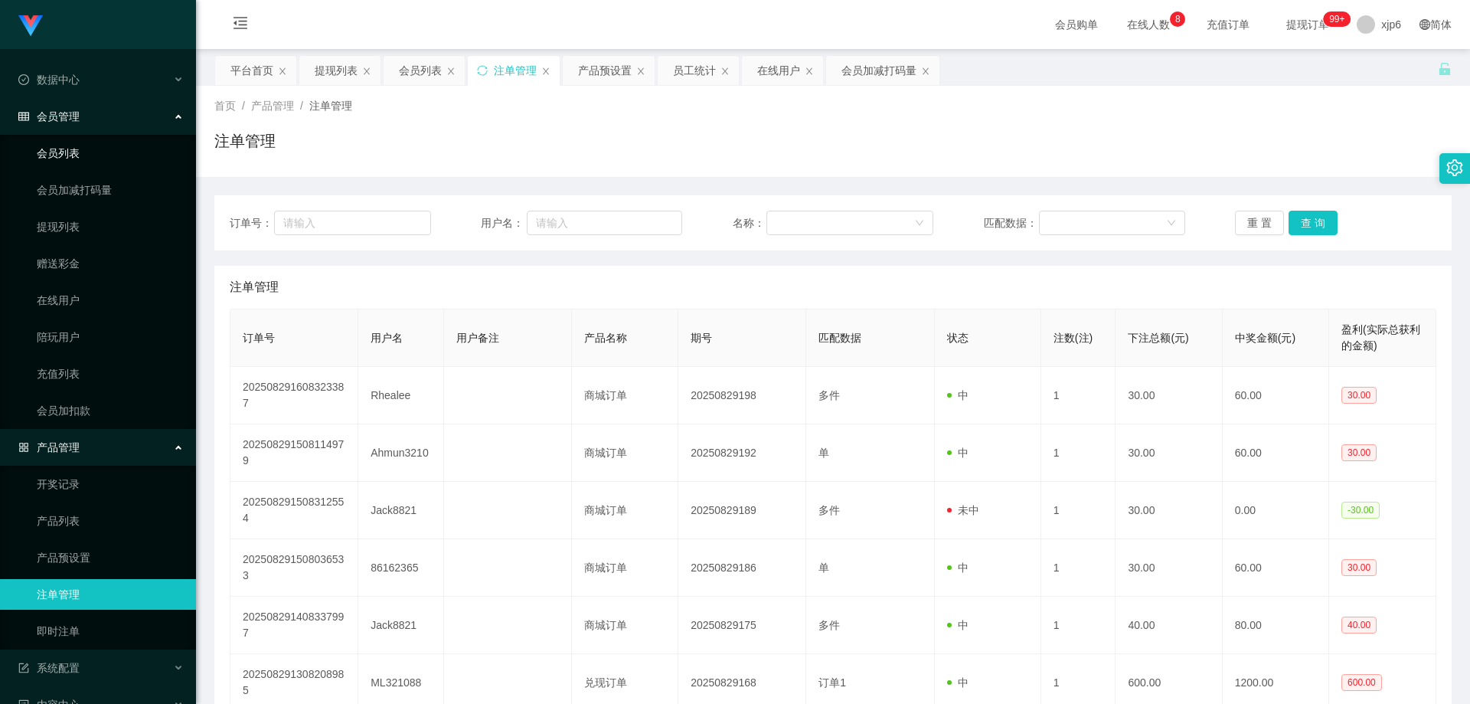
click at [90, 152] on link "会员列表" at bounding box center [110, 153] width 147 height 31
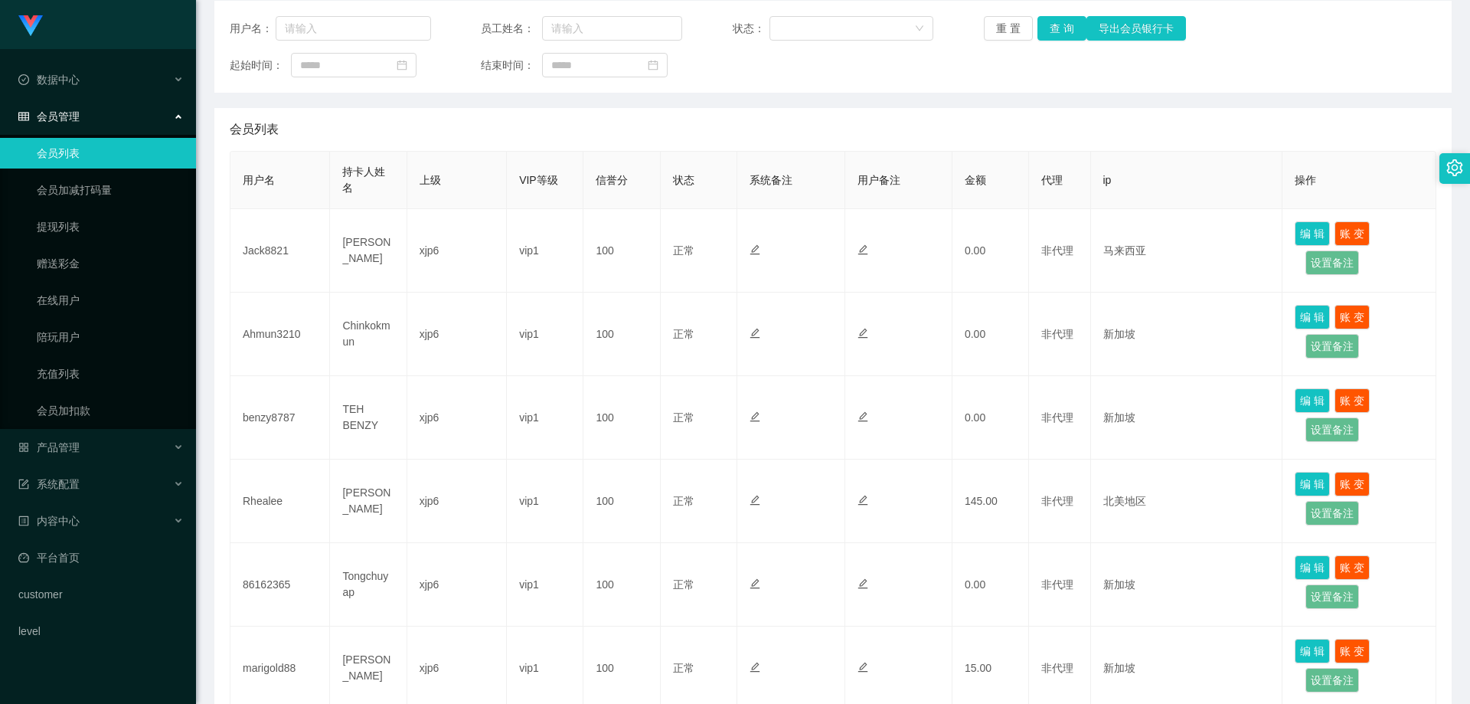
scroll to position [383, 0]
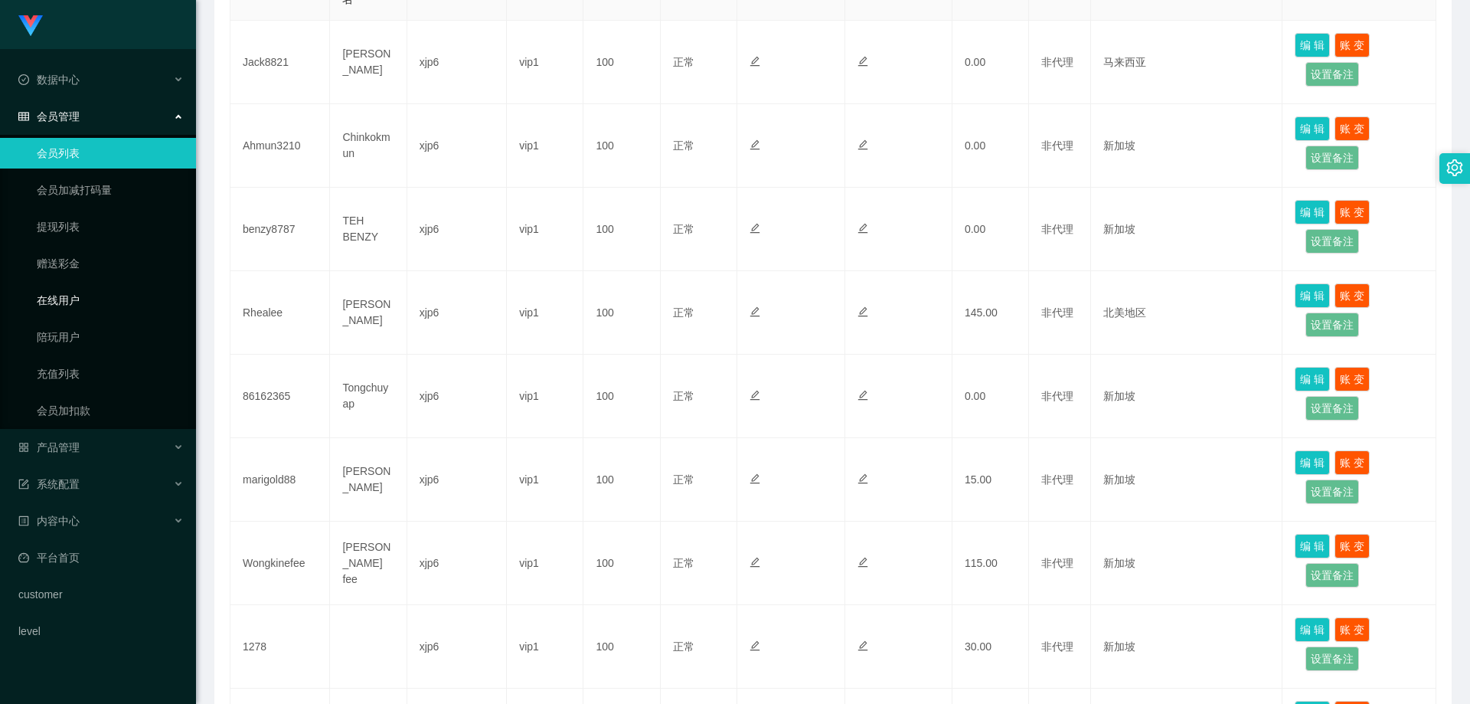
click at [83, 310] on link "在线用户" at bounding box center [110, 300] width 147 height 31
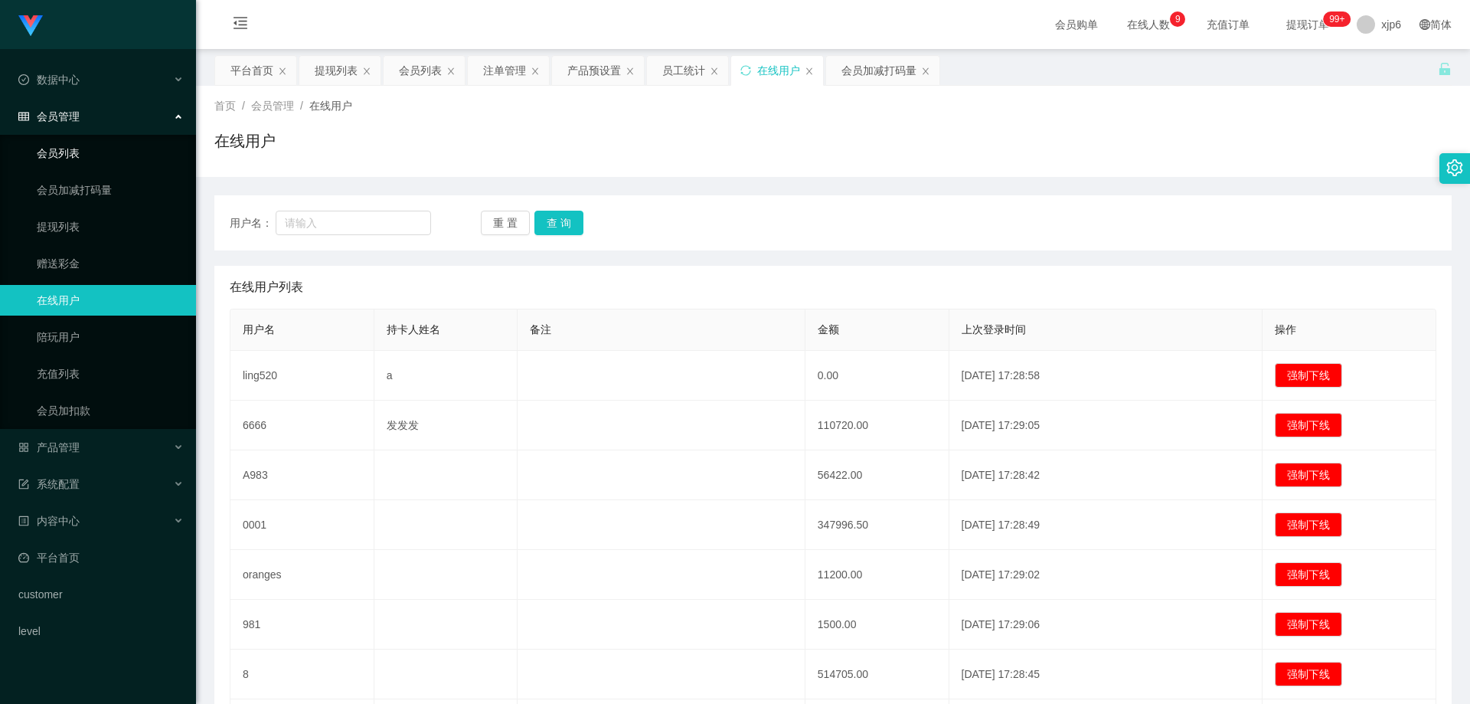
click at [66, 152] on link "会员列表" at bounding box center [110, 153] width 147 height 31
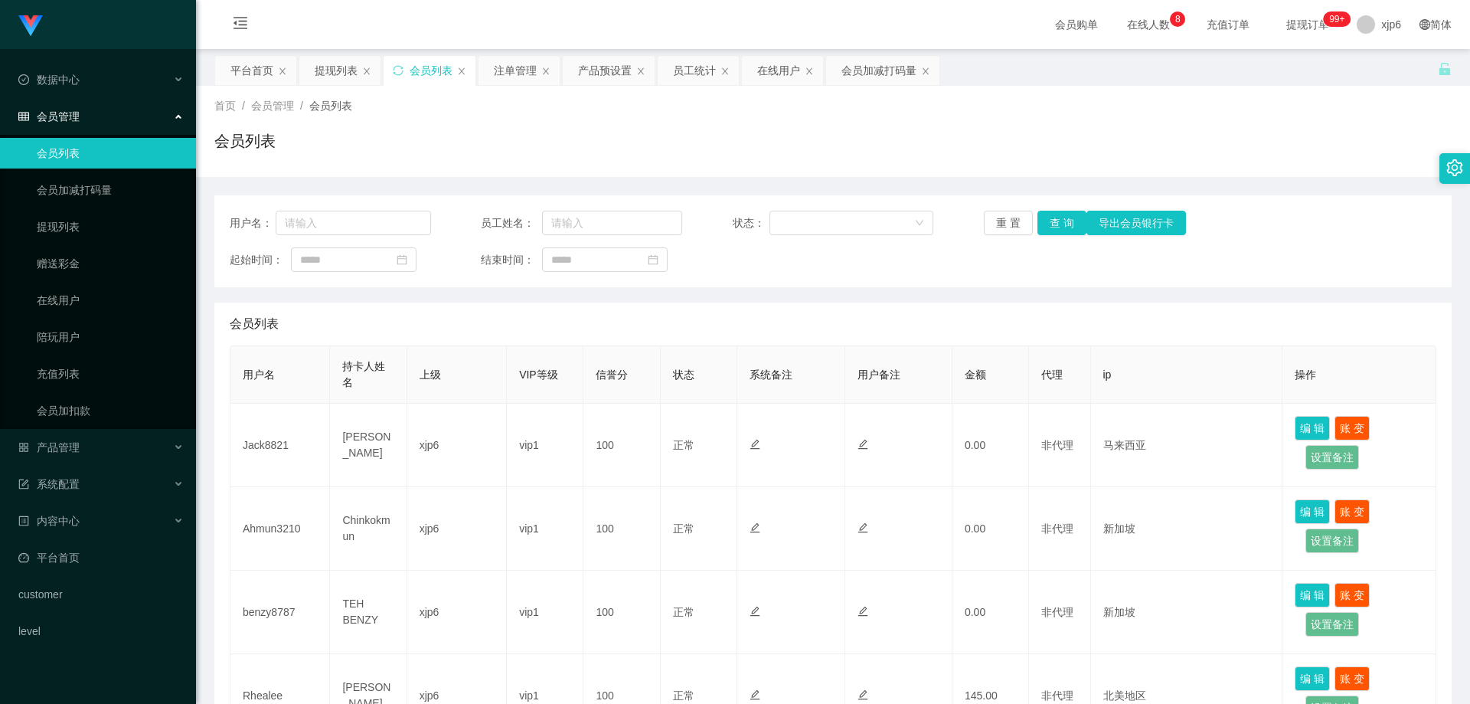
scroll to position [153, 0]
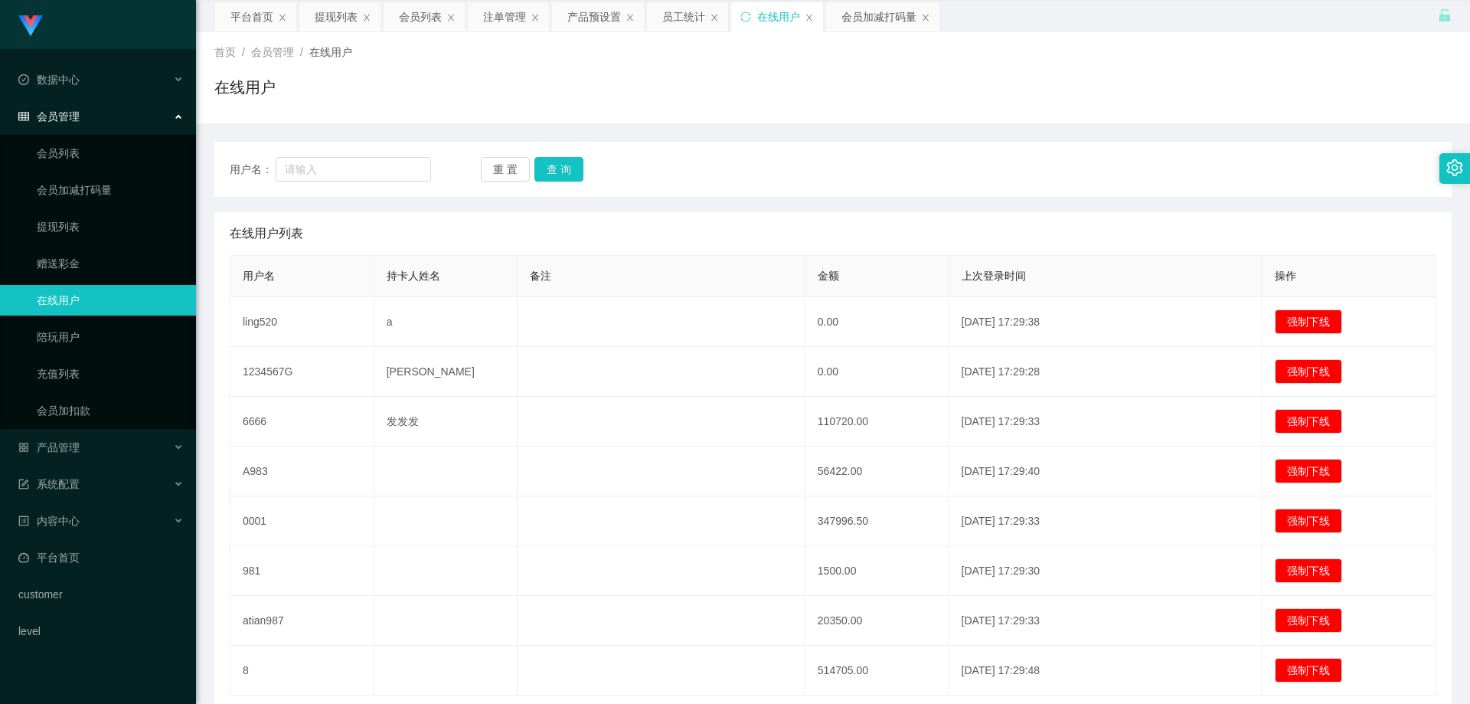
scroll to position [165, 0]
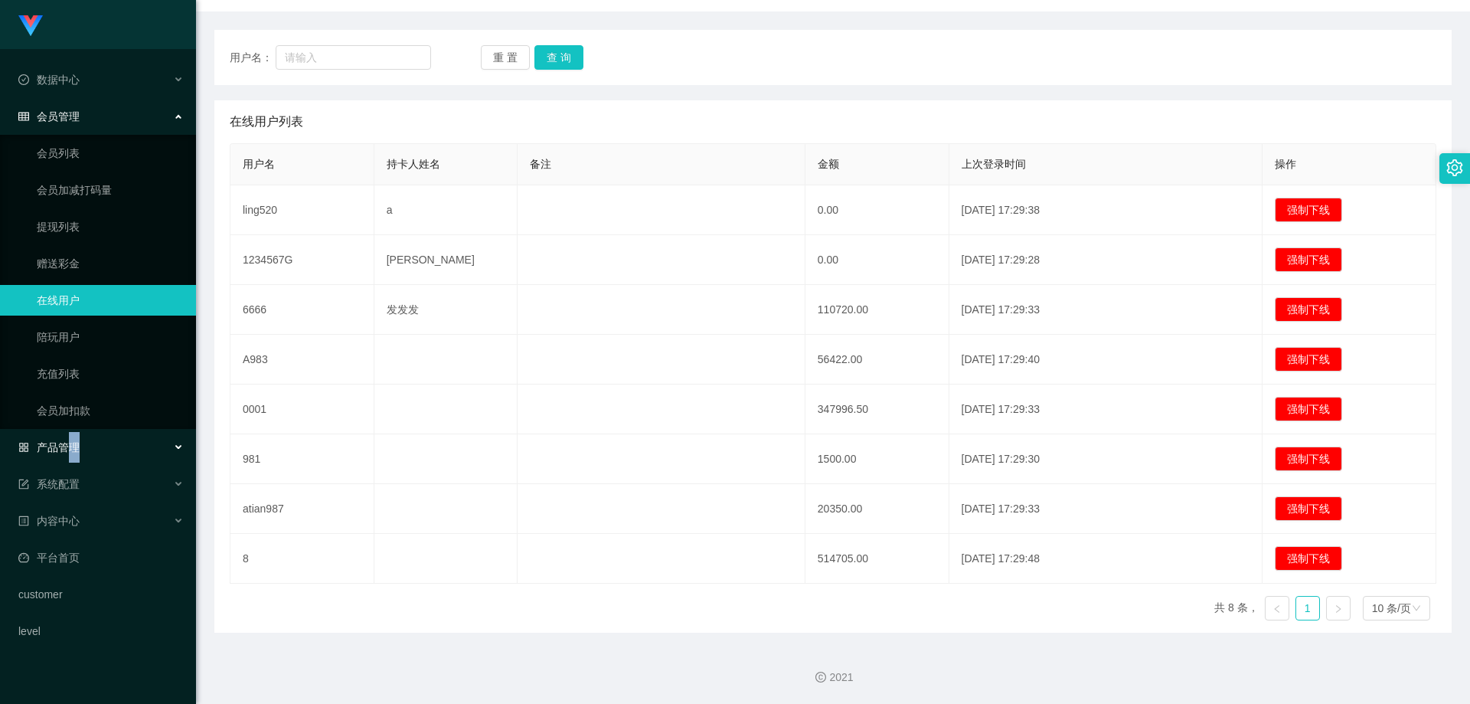
click at [75, 450] on span "产品管理" at bounding box center [48, 447] width 61 height 12
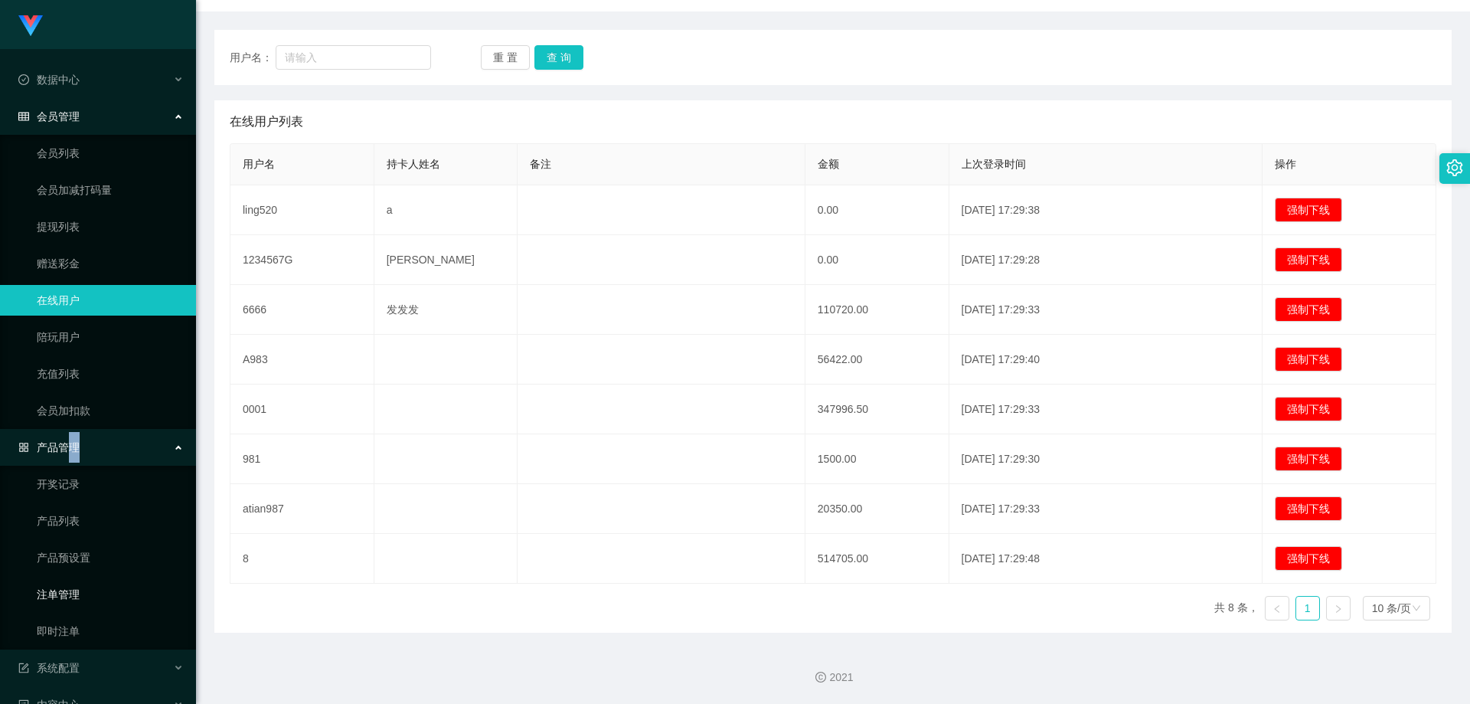
click at [78, 596] on link "注单管理" at bounding box center [110, 594] width 147 height 31
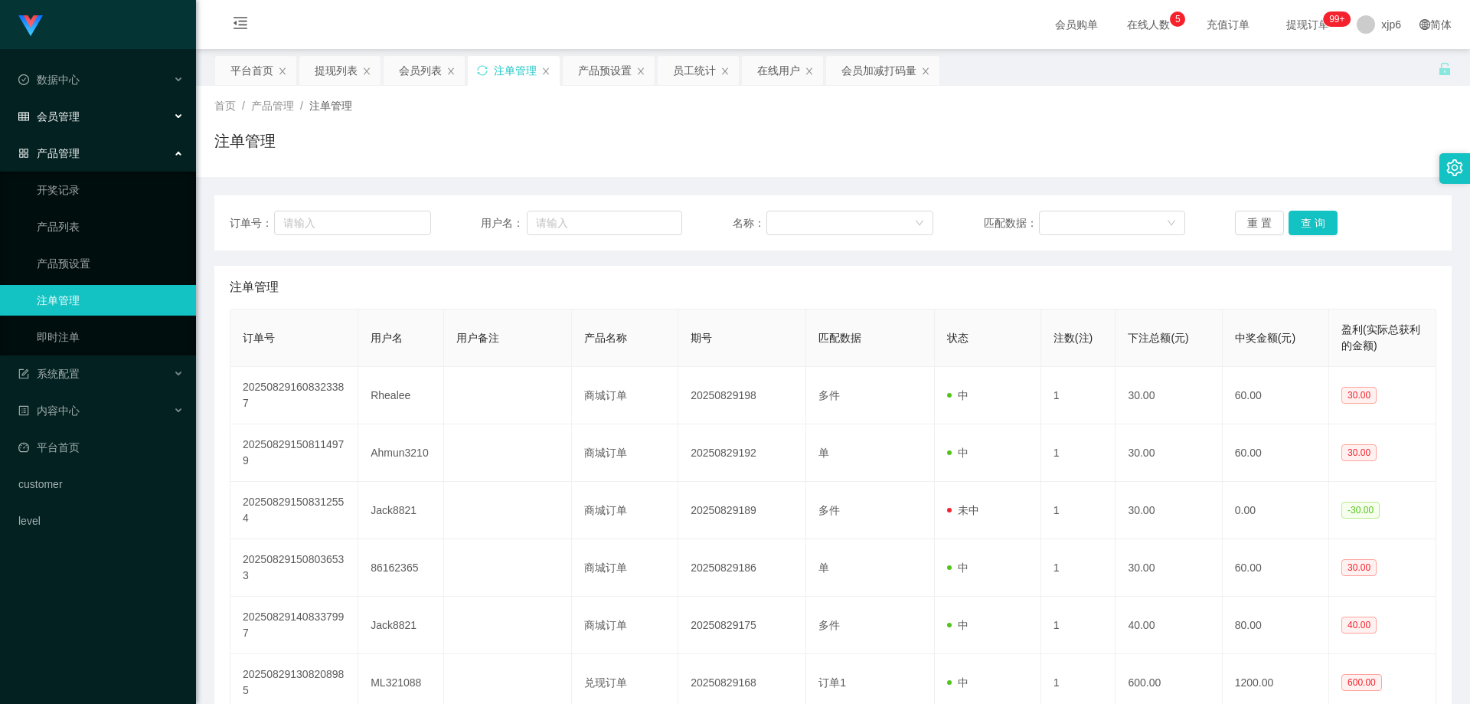
click at [93, 114] on div "会员管理" at bounding box center [98, 116] width 196 height 31
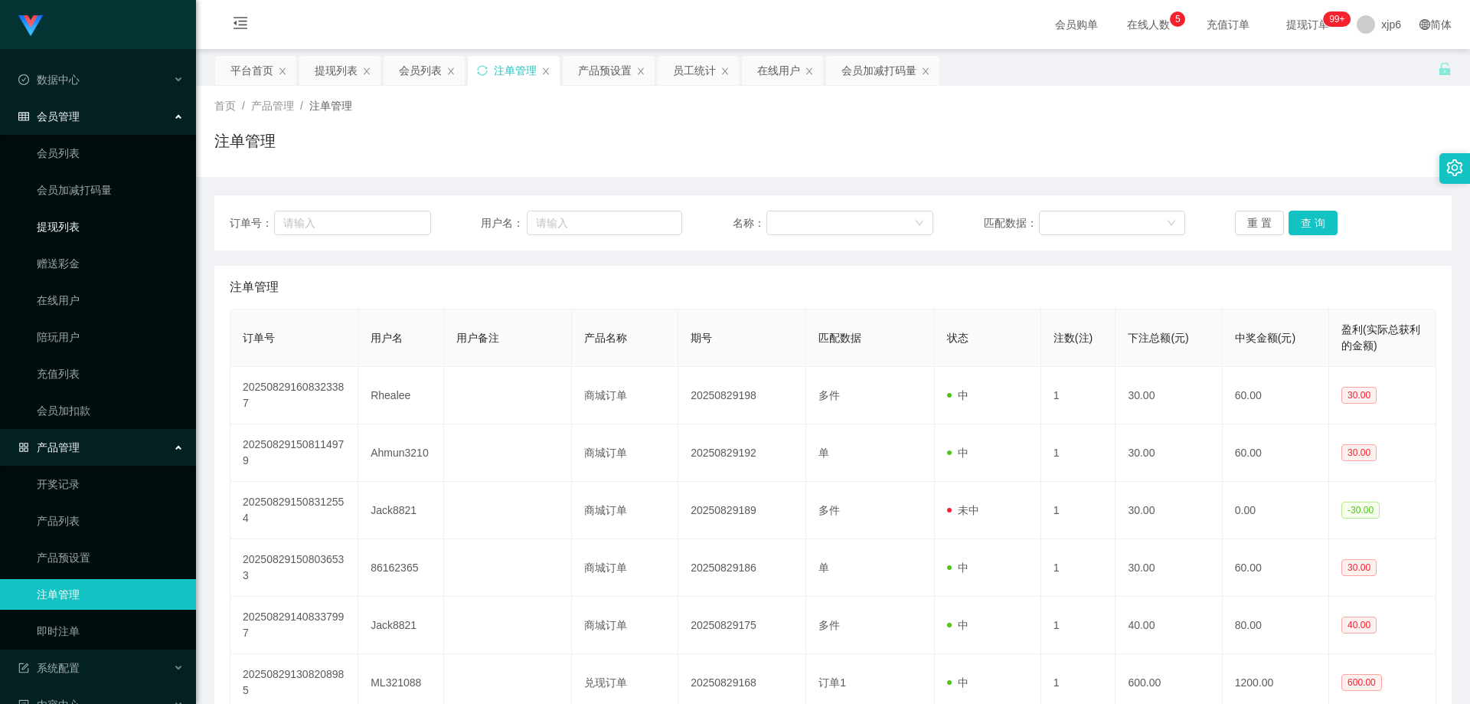
click at [75, 227] on link "提现列表" at bounding box center [110, 226] width 147 height 31
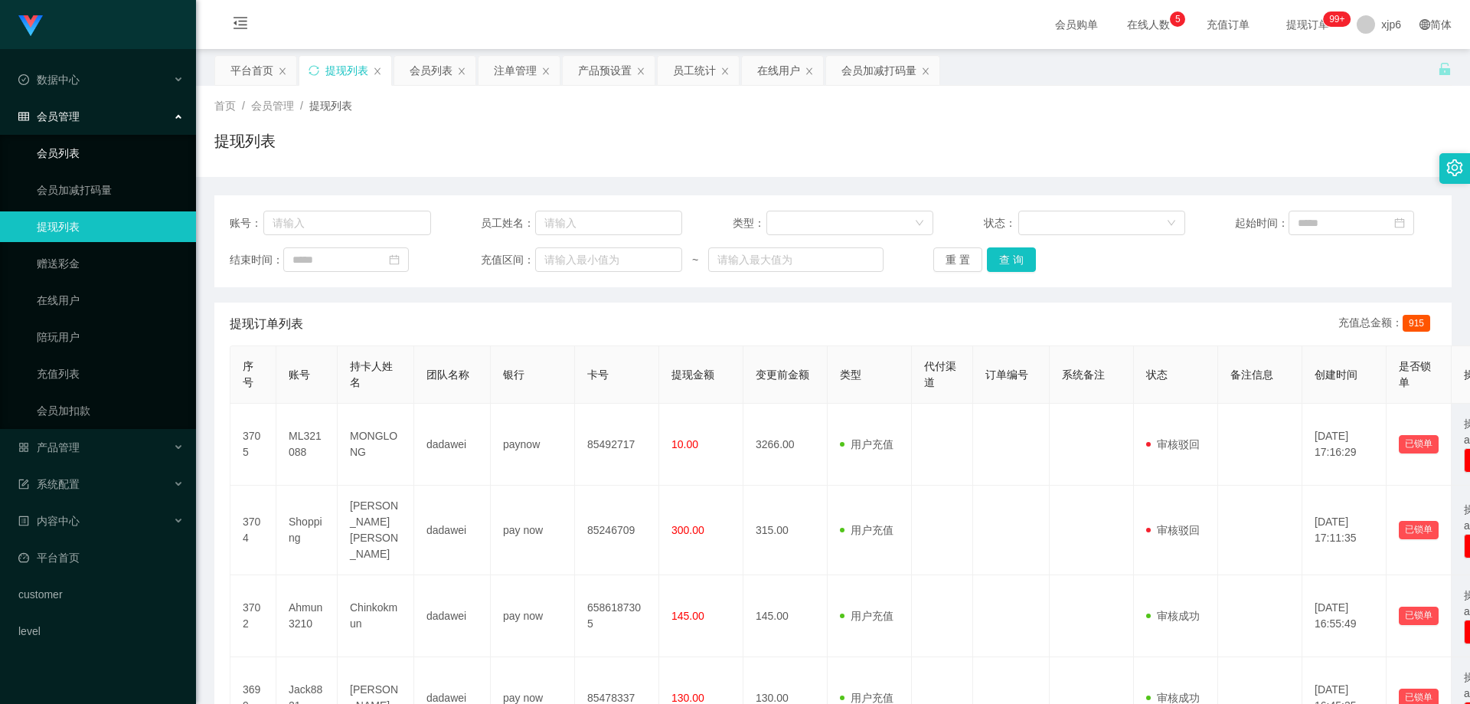
click at [70, 149] on link "会员列表" at bounding box center [110, 153] width 147 height 31
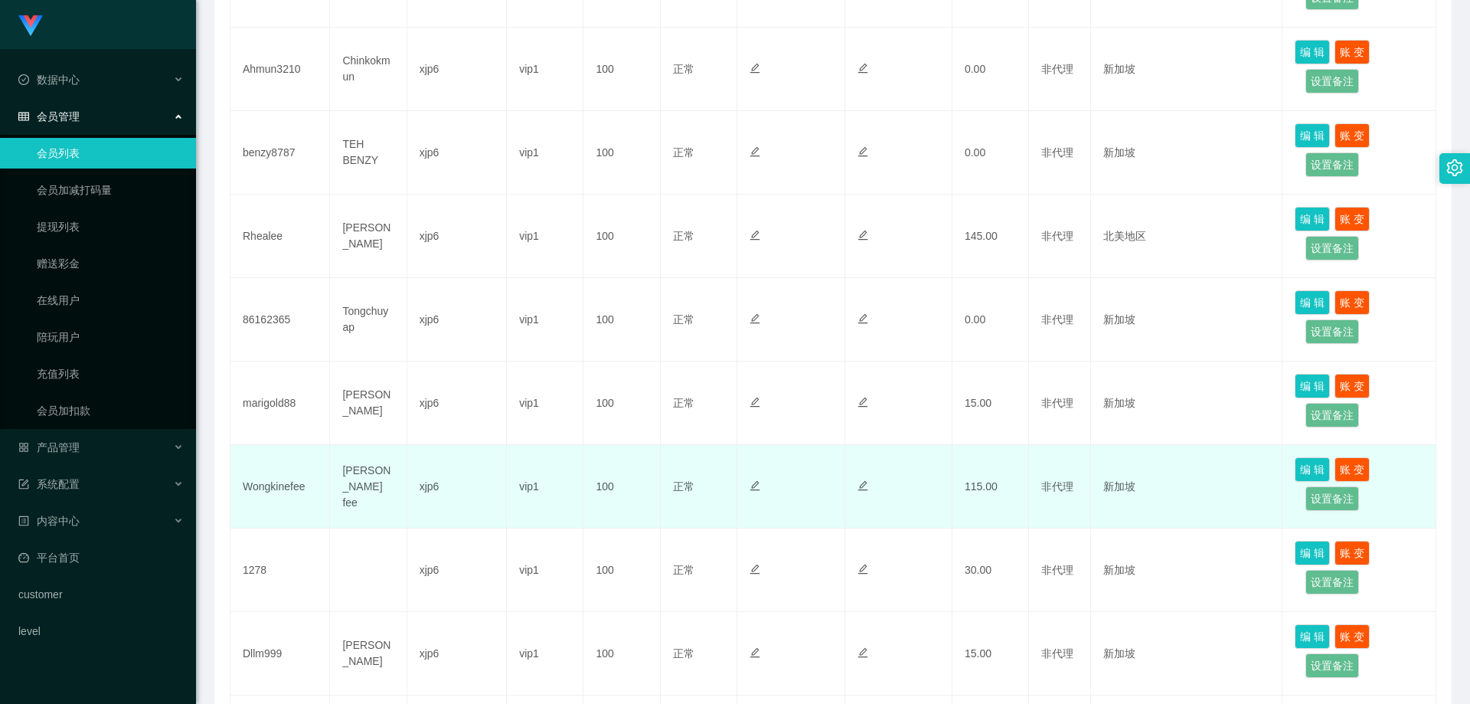
scroll to position [613, 0]
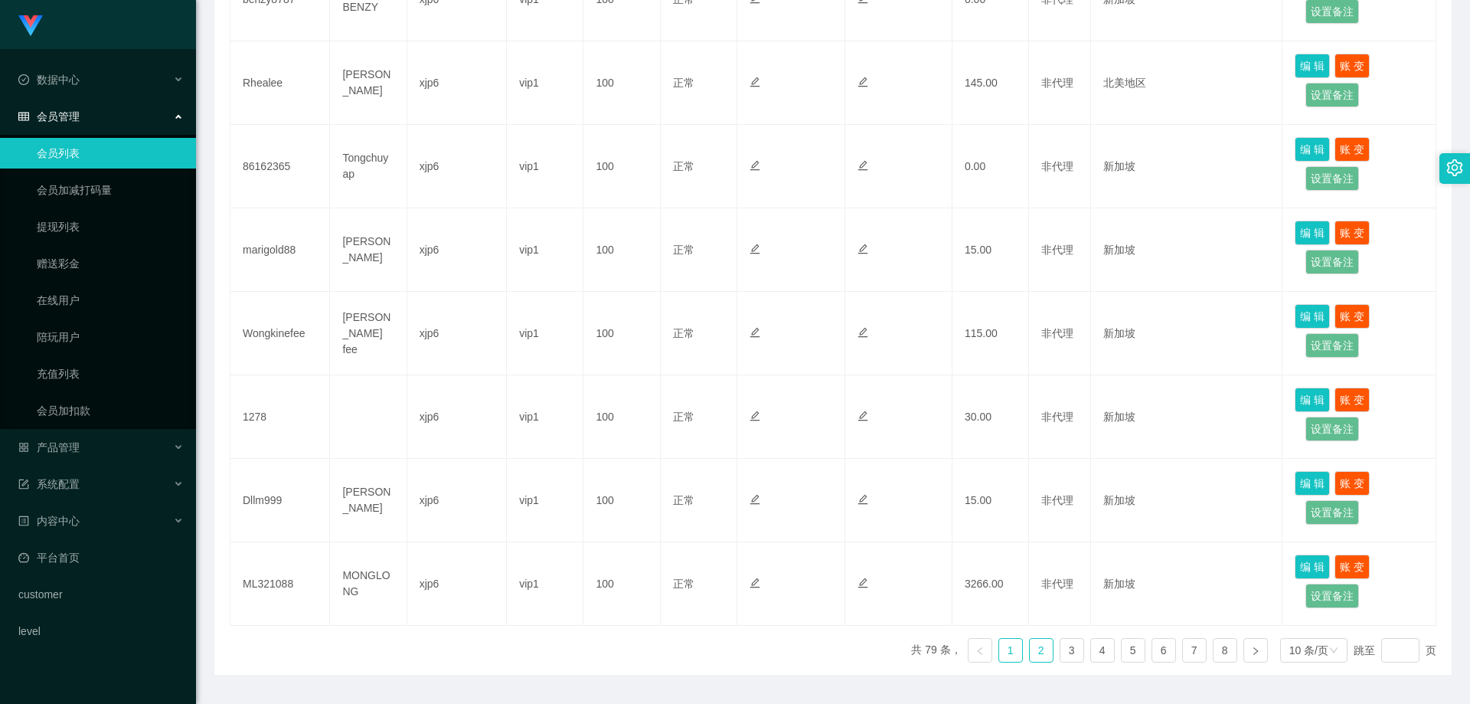
click at [1031, 653] on link "2" at bounding box center [1041, 650] width 23 height 23
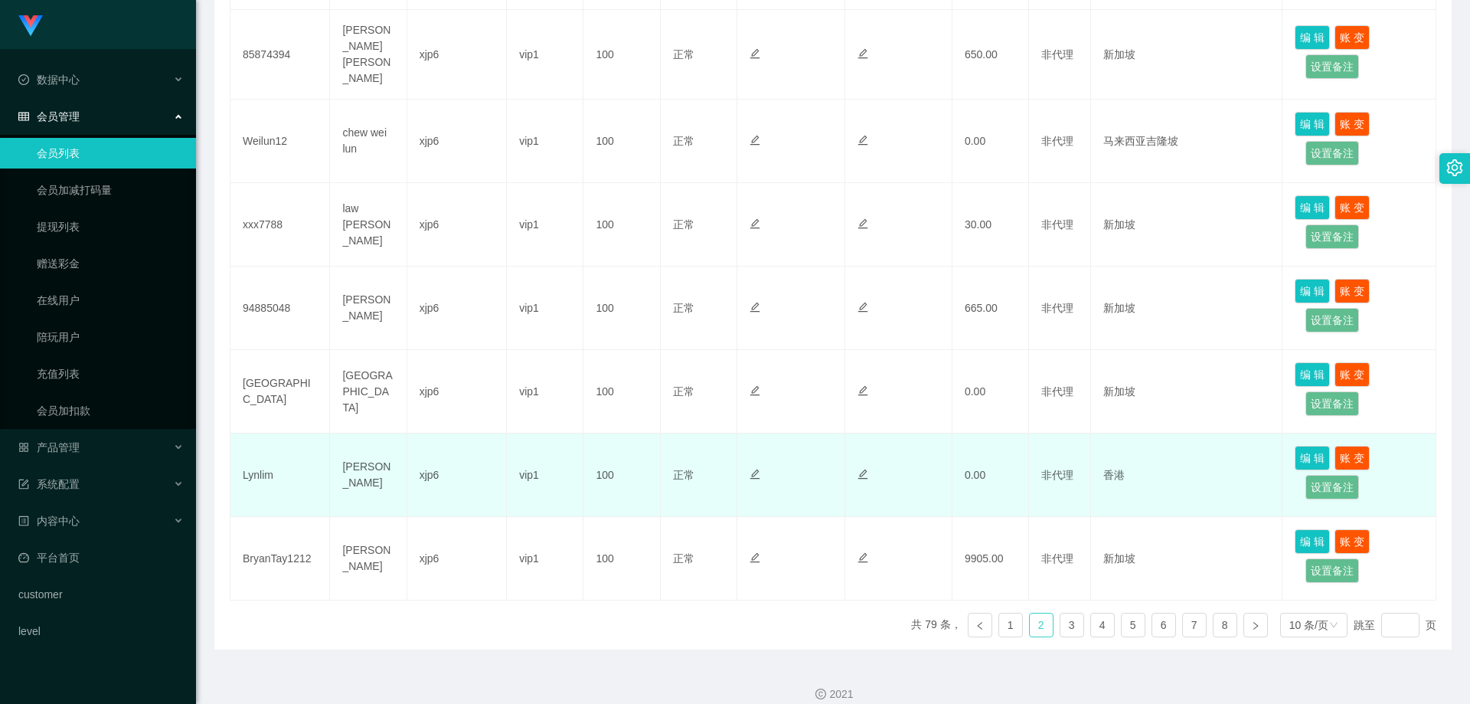
scroll to position [655, 0]
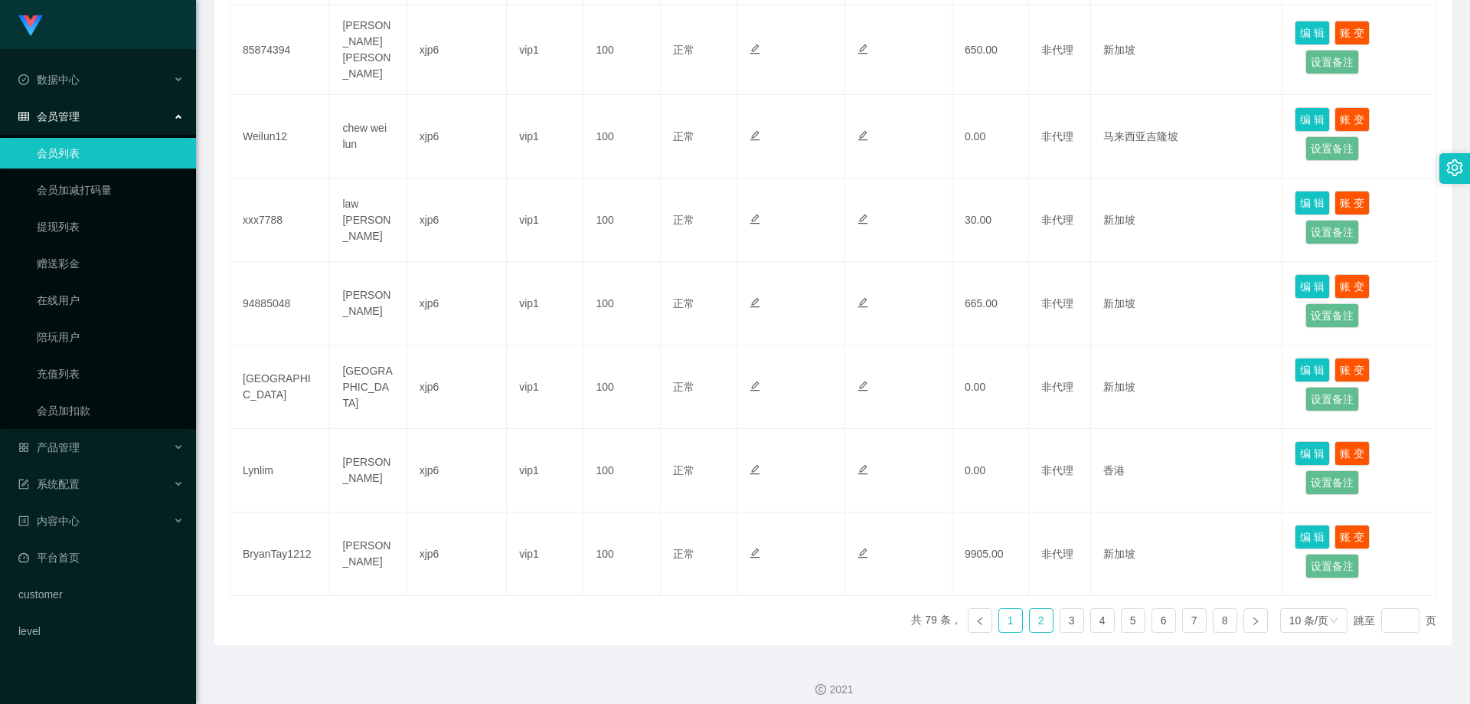
click at [1000, 609] on link "1" at bounding box center [1010, 620] width 23 height 23
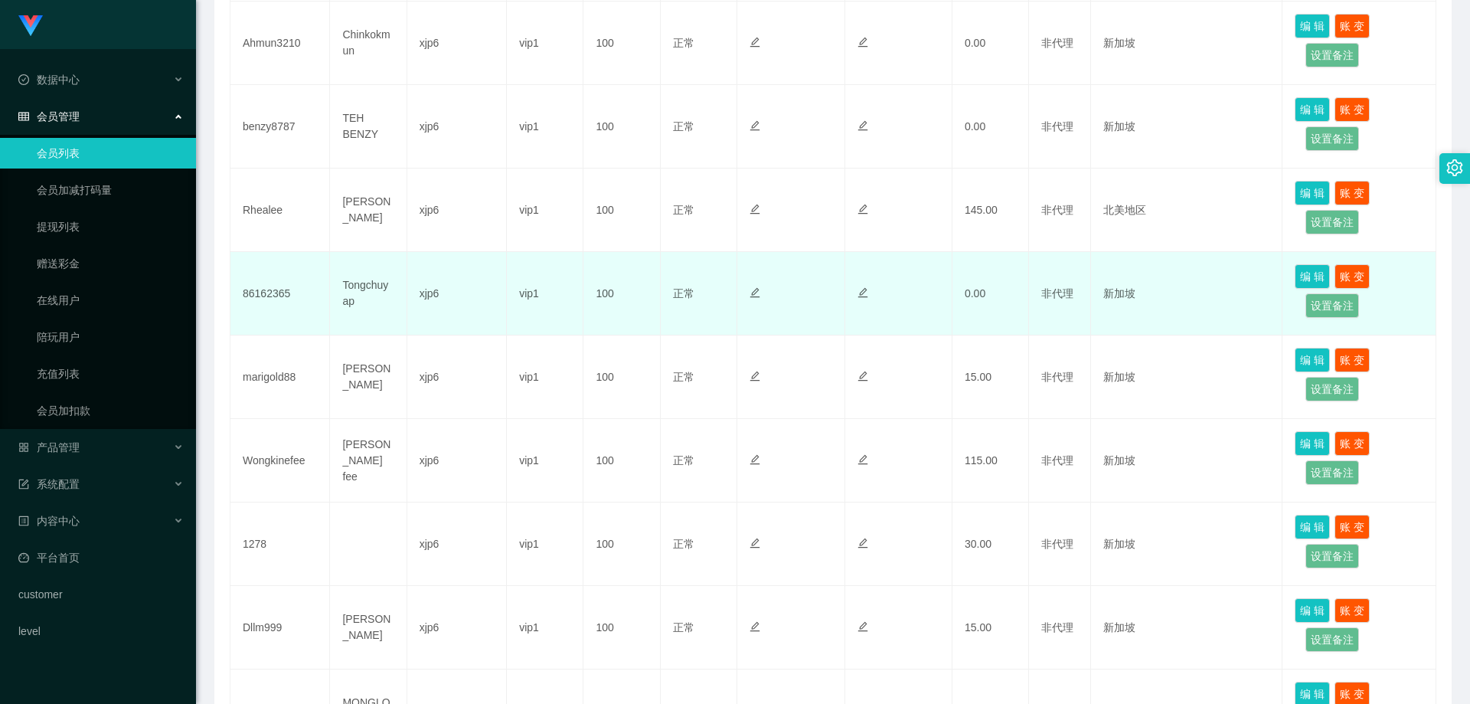
scroll to position [501, 0]
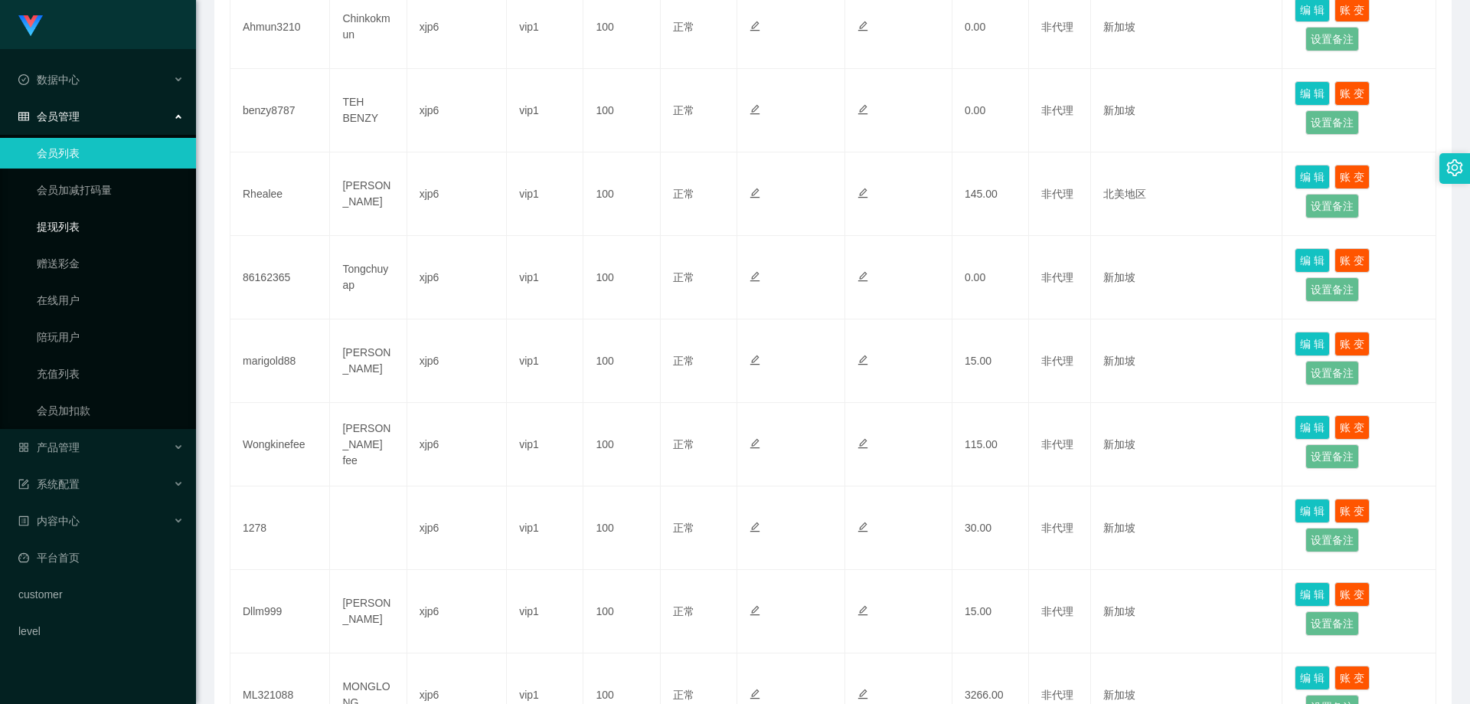
click at [87, 235] on link "提现列表" at bounding box center [110, 226] width 147 height 31
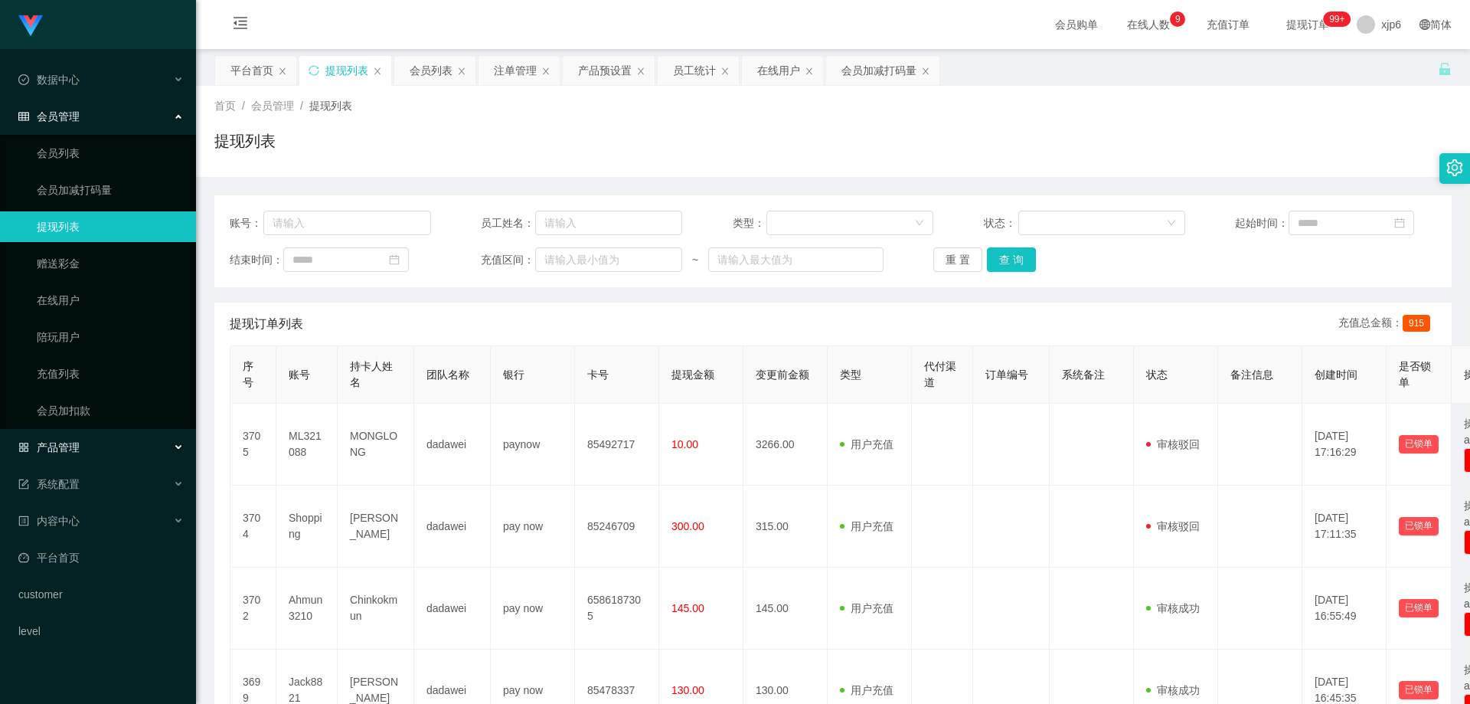
click at [70, 448] on span "产品管理" at bounding box center [48, 447] width 61 height 12
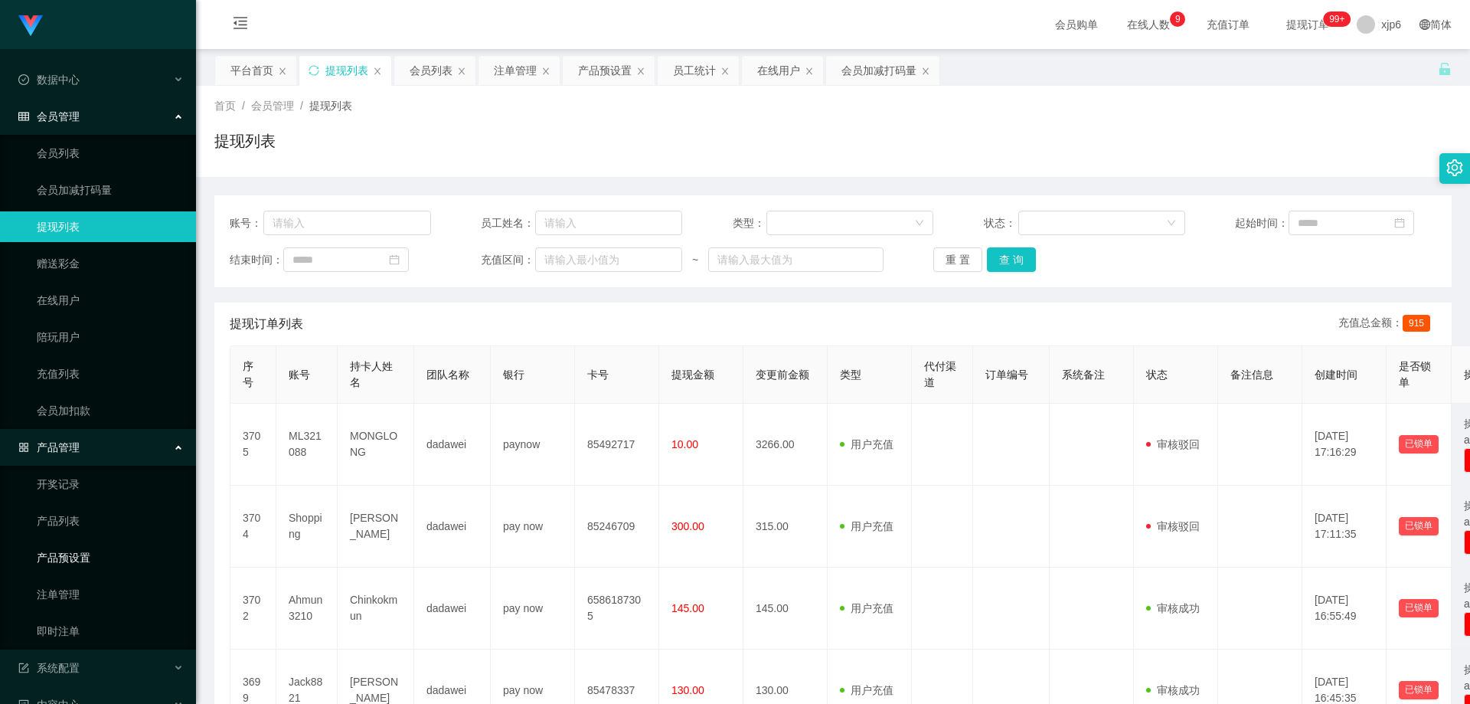
click at [79, 559] on link "产品预设置" at bounding box center [110, 557] width 147 height 31
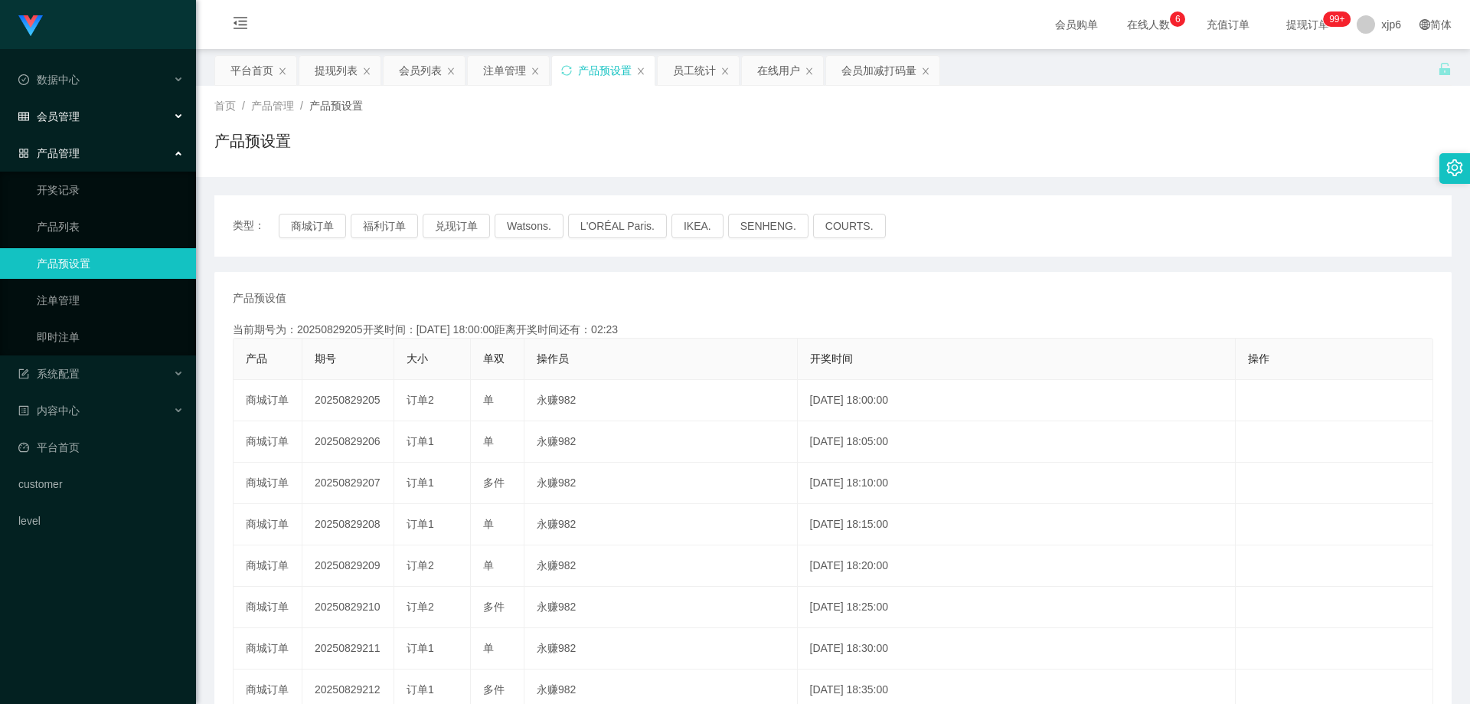
click at [77, 114] on span "会员管理" at bounding box center [48, 116] width 61 height 12
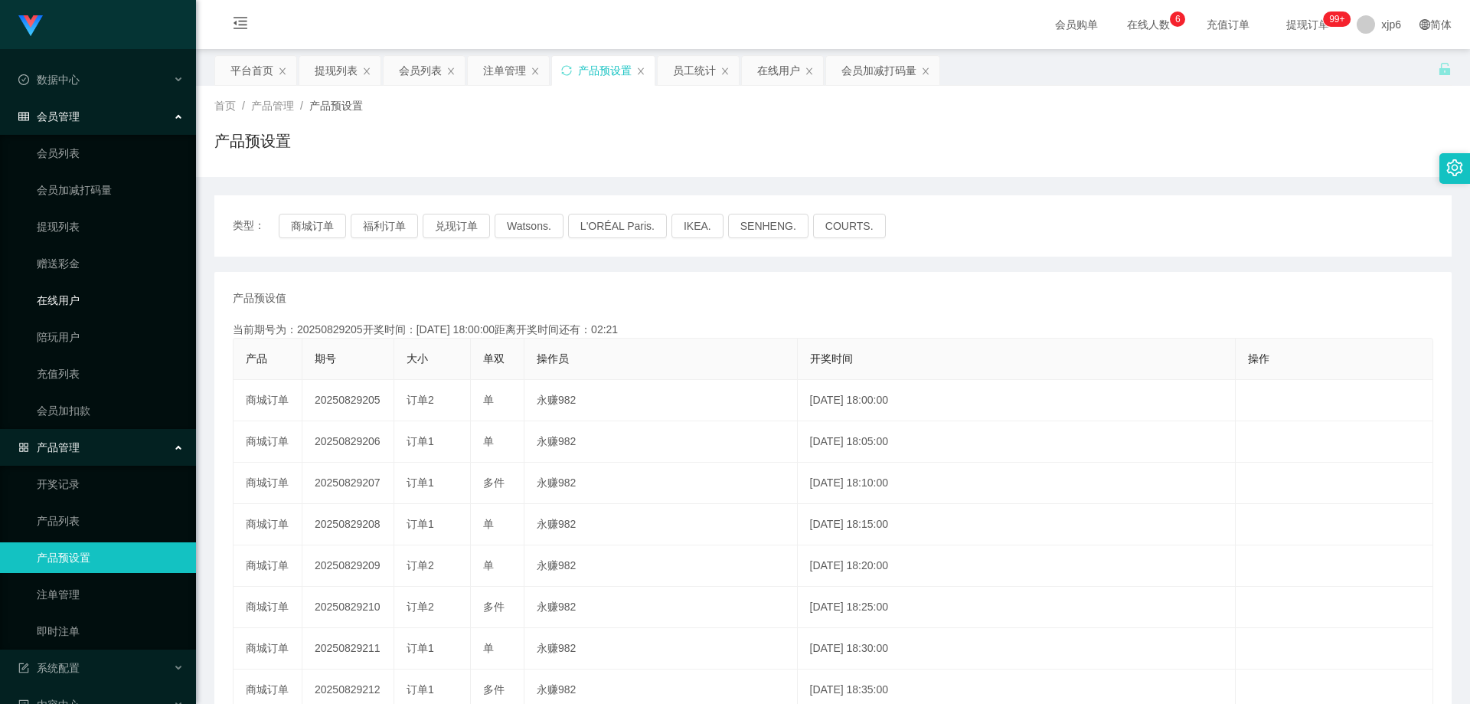
click at [83, 301] on link "在线用户" at bounding box center [110, 300] width 147 height 31
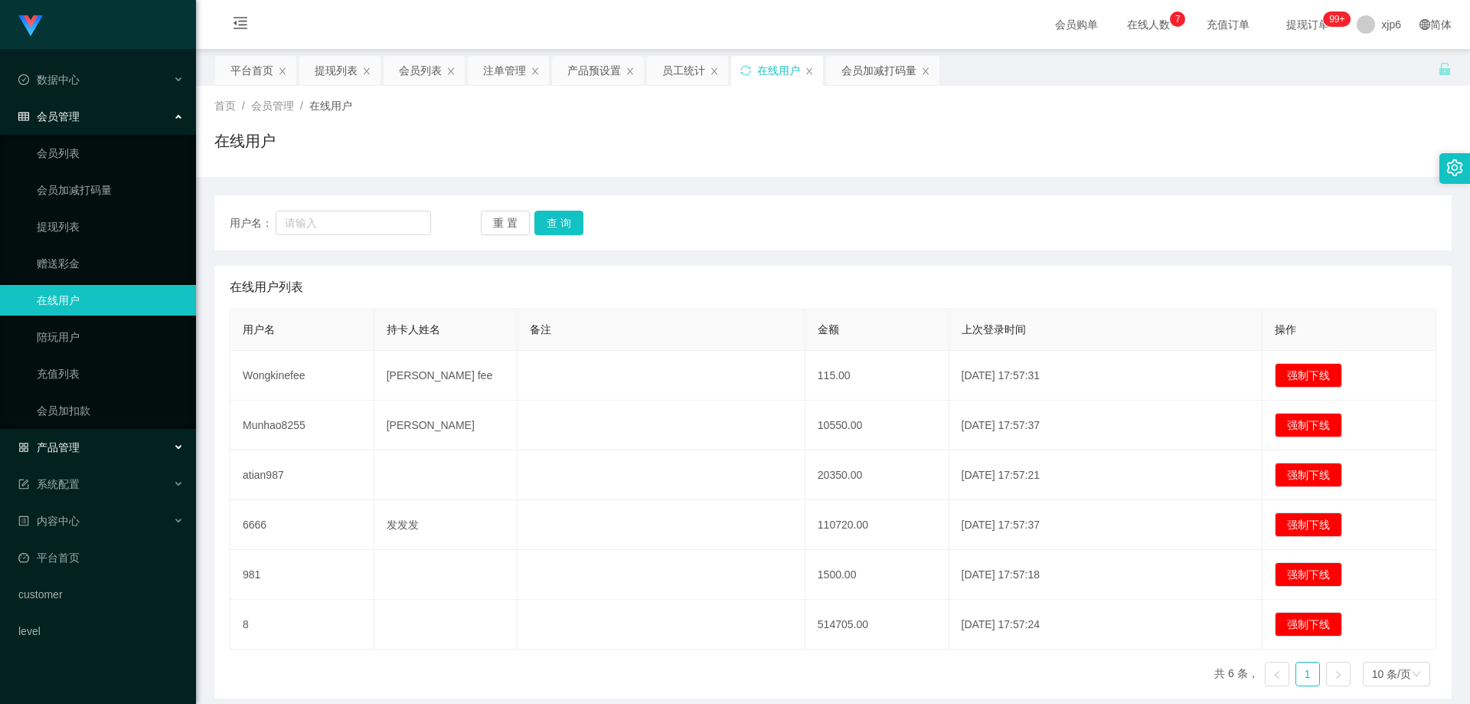
click at [86, 440] on div "产品管理" at bounding box center [98, 447] width 196 height 31
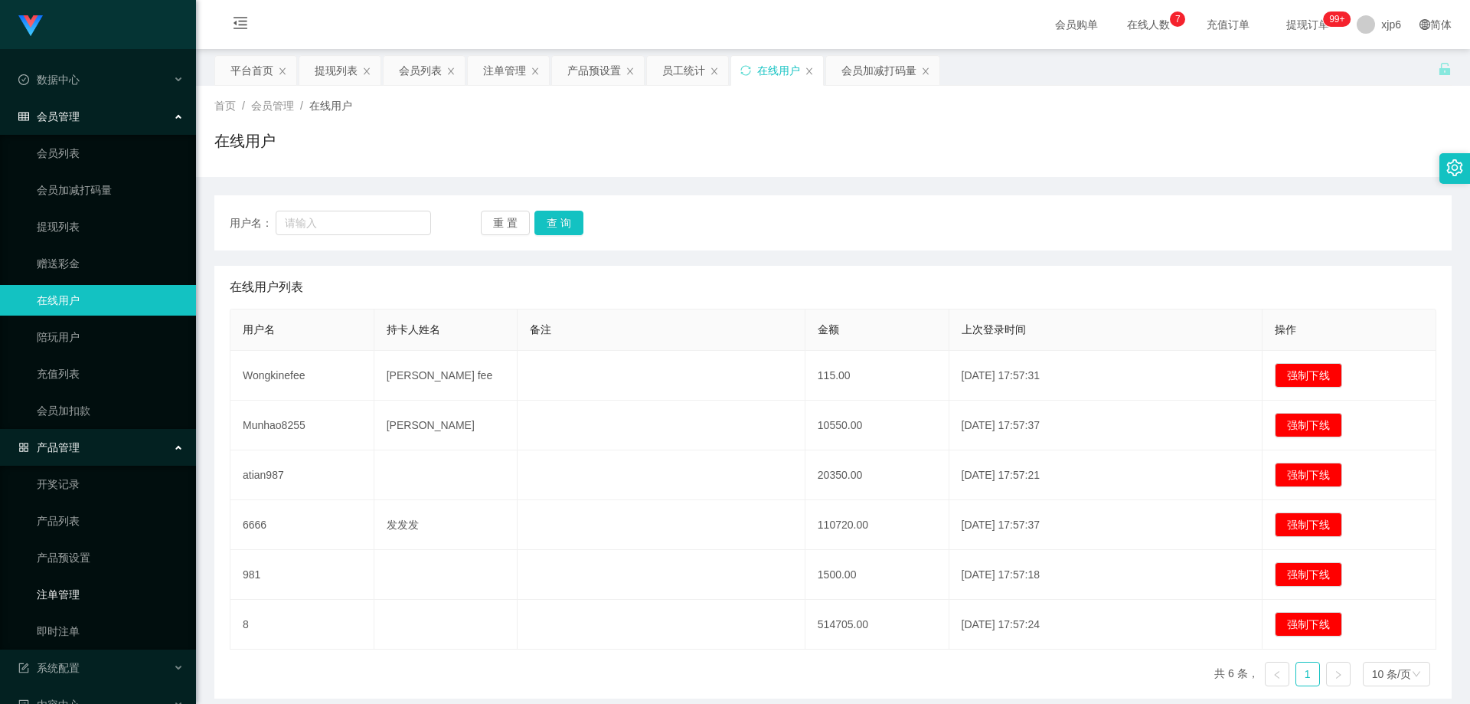
click at [75, 593] on link "注单管理" at bounding box center [110, 594] width 147 height 31
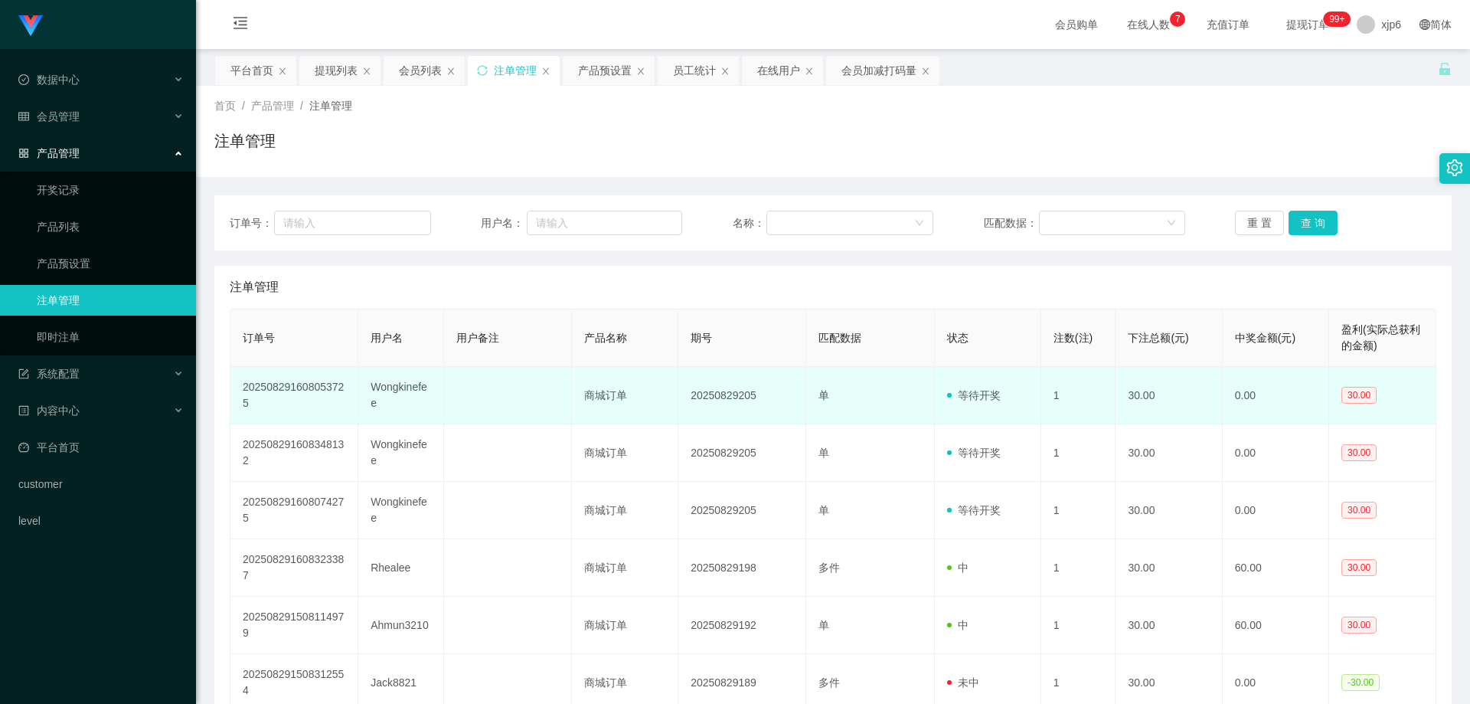
click at [401, 390] on td "Wongkinefee" at bounding box center [400, 395] width 85 height 57
copy td "Wongkinefee"
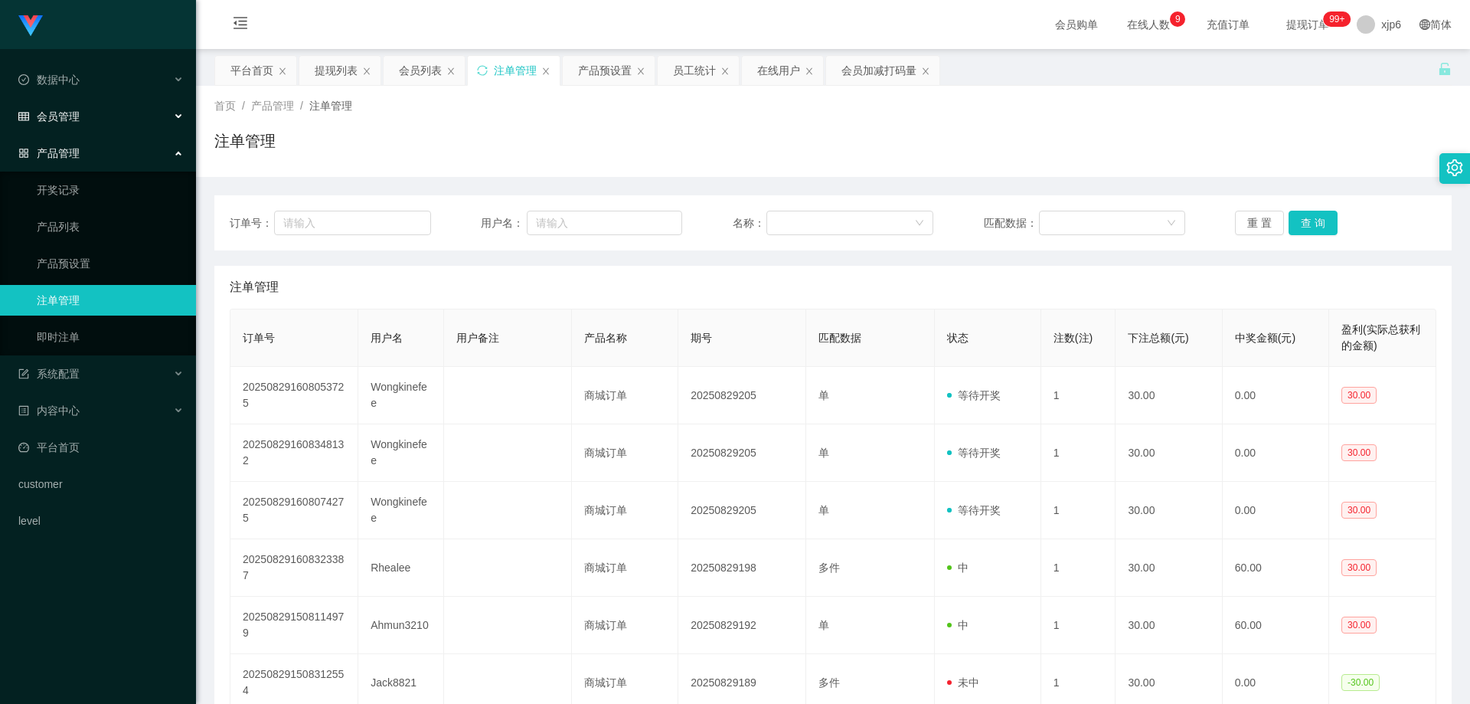
drag, startPoint x: 78, startPoint y: 115, endPoint x: 90, endPoint y: 127, distance: 17.3
click at [78, 114] on span "会员管理" at bounding box center [48, 116] width 61 height 12
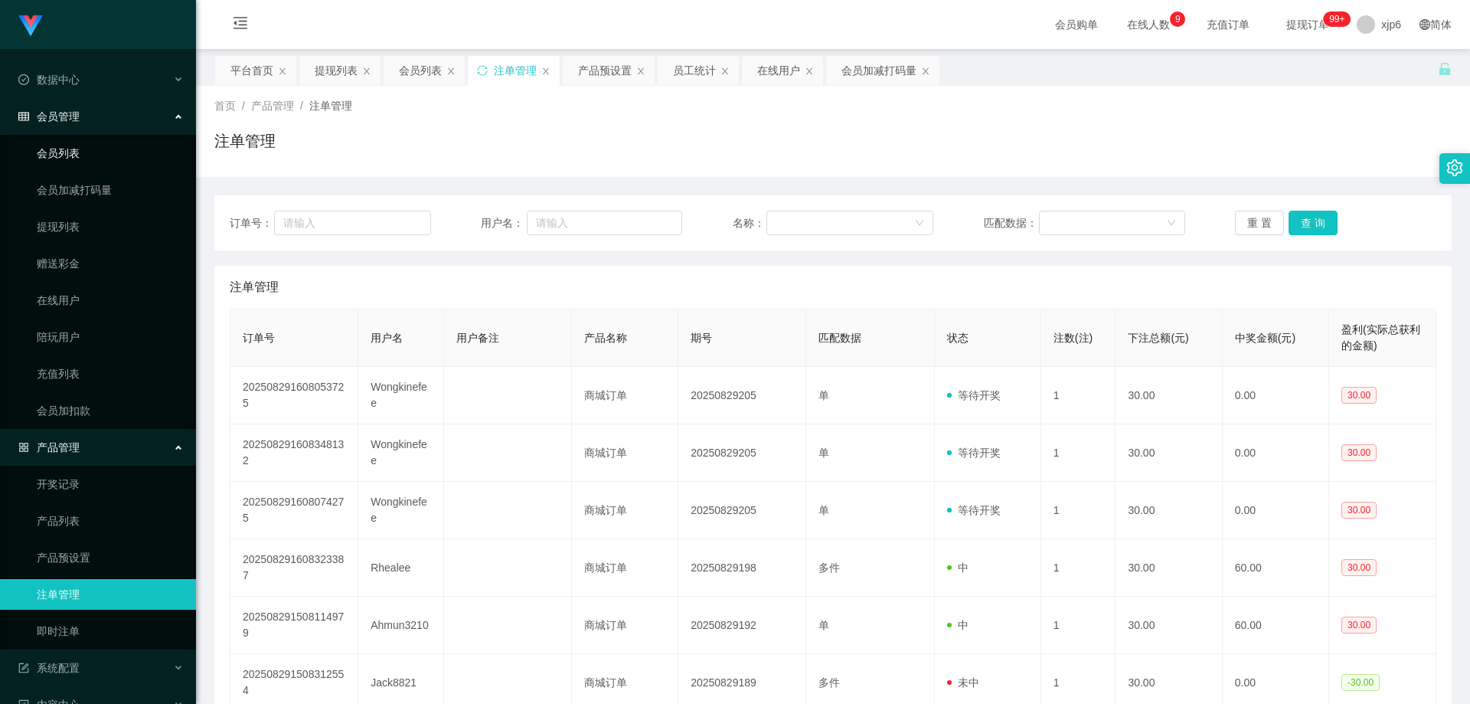
click at [92, 149] on link "会员列表" at bounding box center [110, 153] width 147 height 31
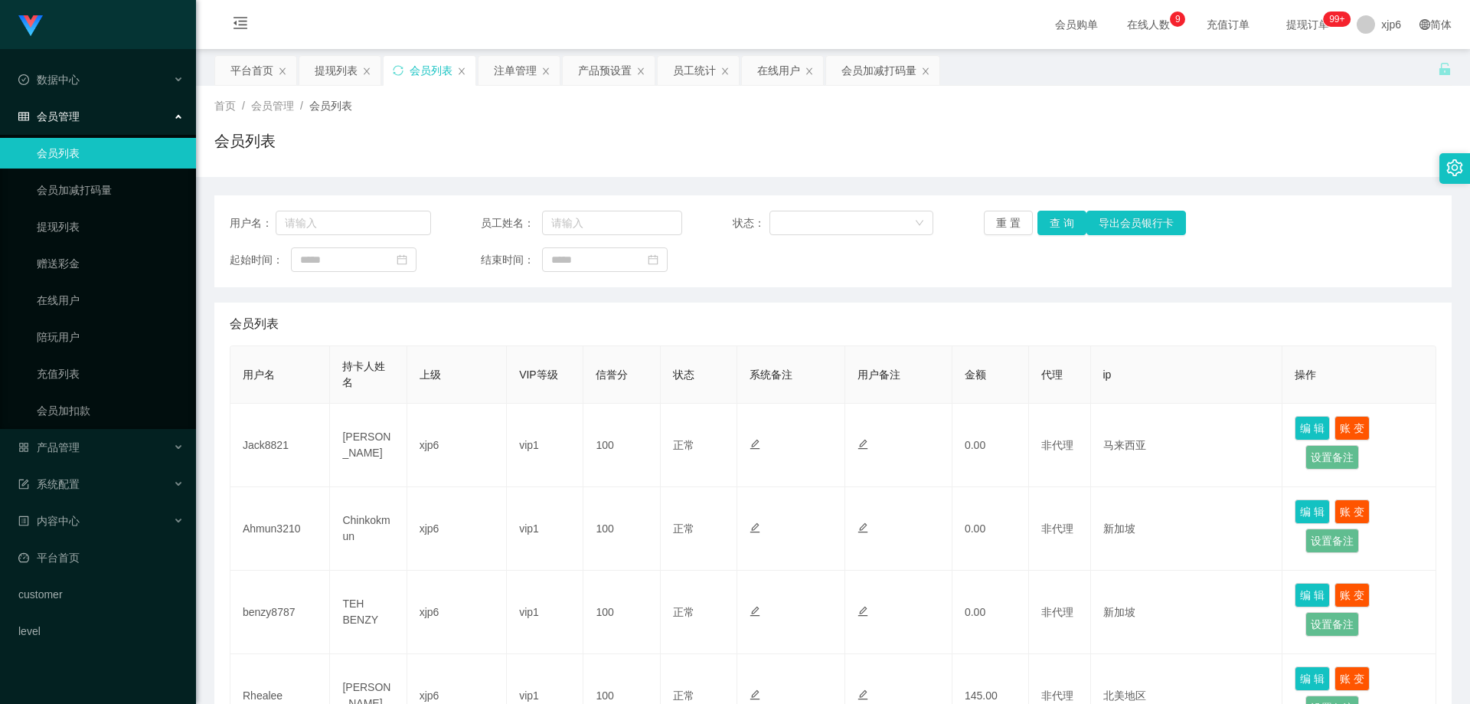
scroll to position [383, 0]
